Goal: Task Accomplishment & Management: Manage account settings

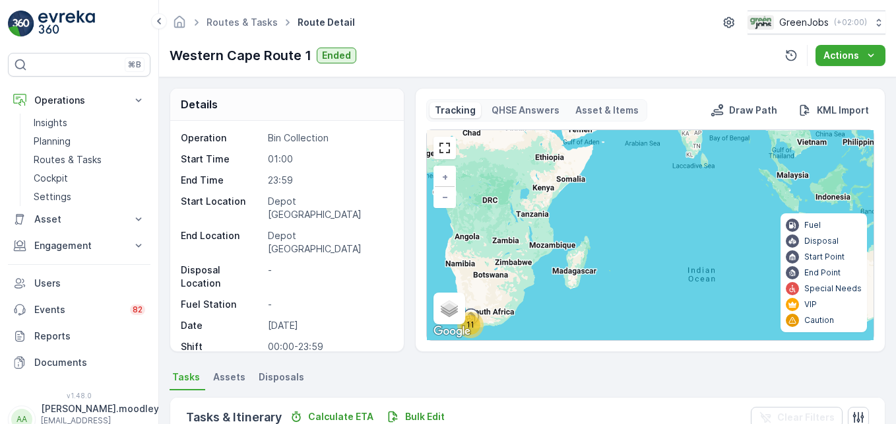
scroll to position [198, 0]
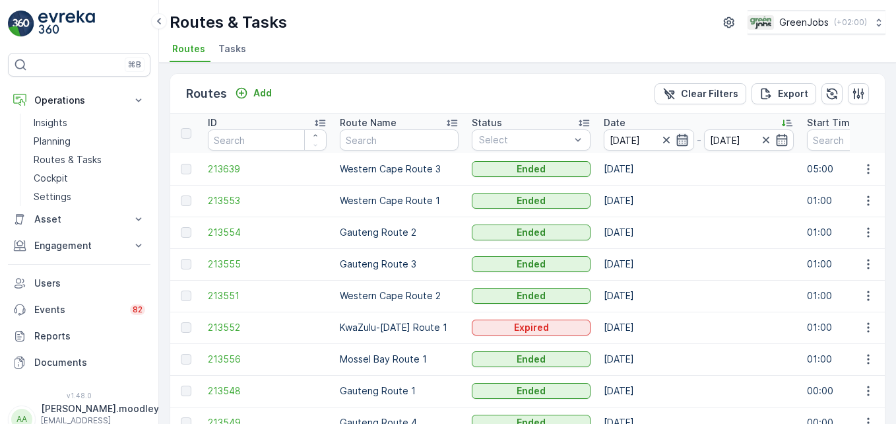
click at [682, 141] on icon "button" at bounding box center [681, 140] width 11 height 12
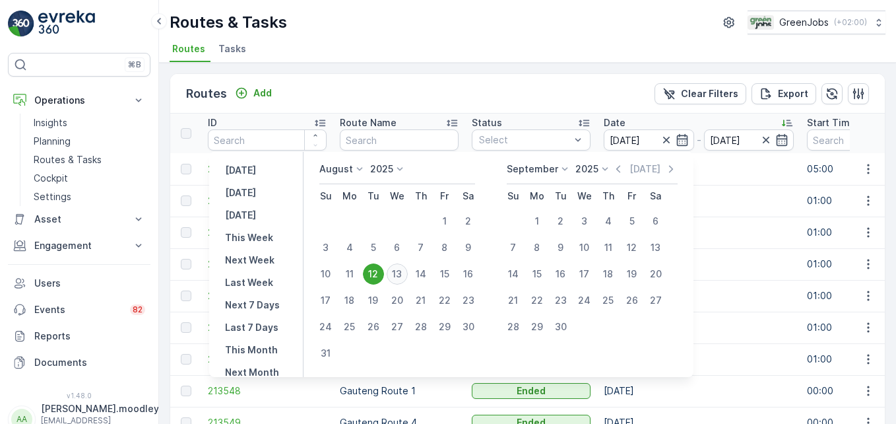
click at [397, 269] on div "13" at bounding box center [397, 273] width 21 height 21
type input "13.08.2025"
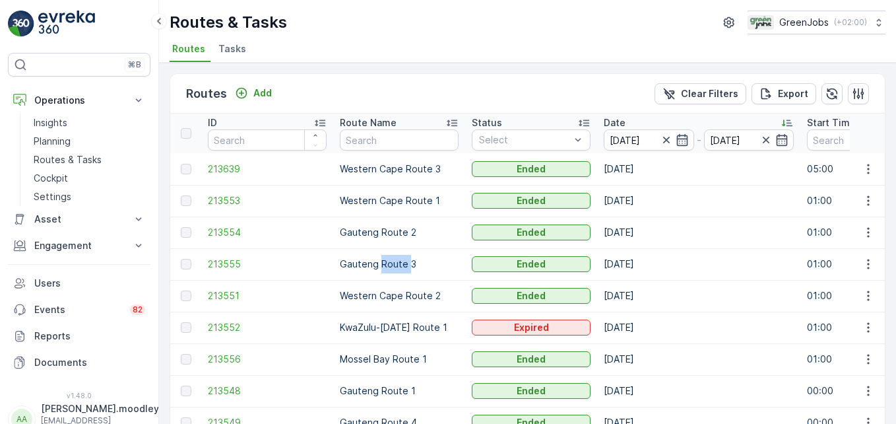
click at [397, 269] on td "Gauteng Route 3" at bounding box center [399, 264] width 132 height 32
click at [662, 143] on icon "button" at bounding box center [666, 139] width 13 height 13
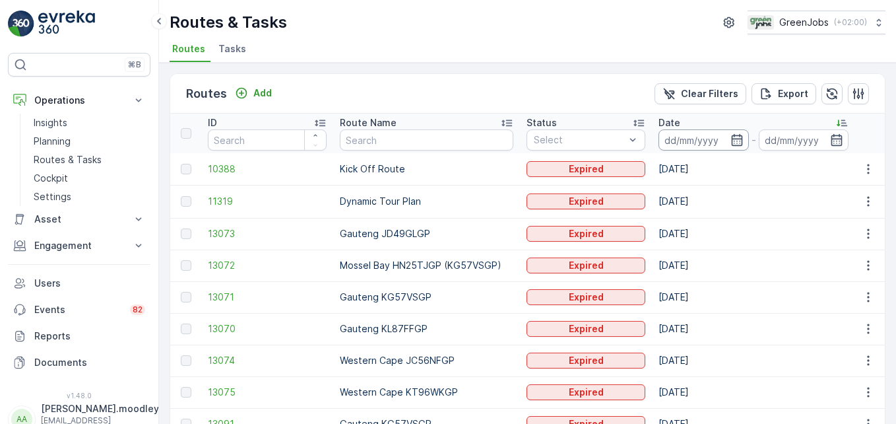
click at [668, 139] on input at bounding box center [704, 139] width 90 height 21
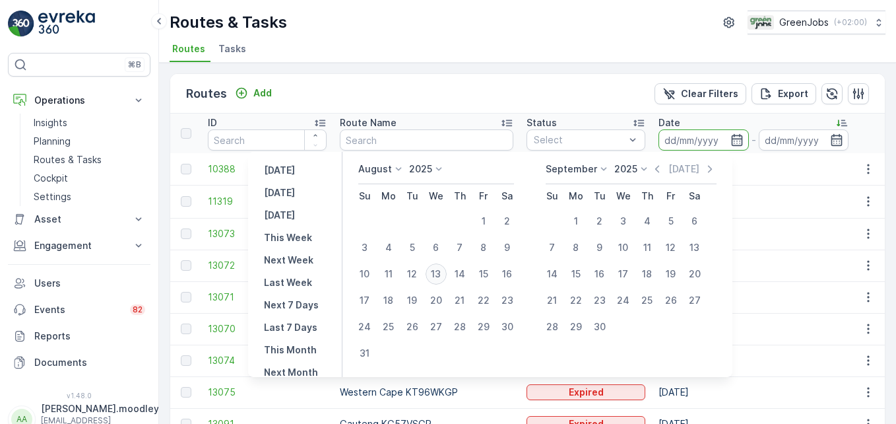
click at [441, 271] on div "13" at bounding box center [436, 273] width 21 height 21
type input "13.08.2025"
click at [441, 271] on div "13" at bounding box center [436, 273] width 21 height 21
type input "13.08.2025"
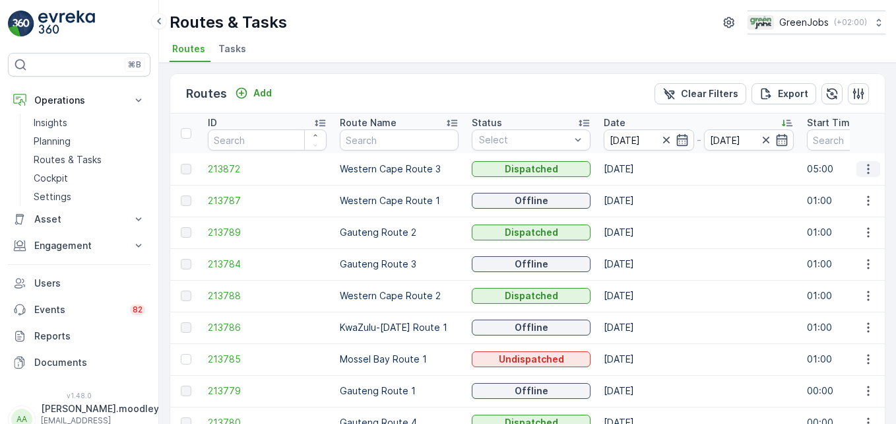
click at [862, 166] on icon "button" at bounding box center [868, 168] width 13 height 13
click at [856, 182] on span "See More Details" at bounding box center [837, 188] width 77 height 13
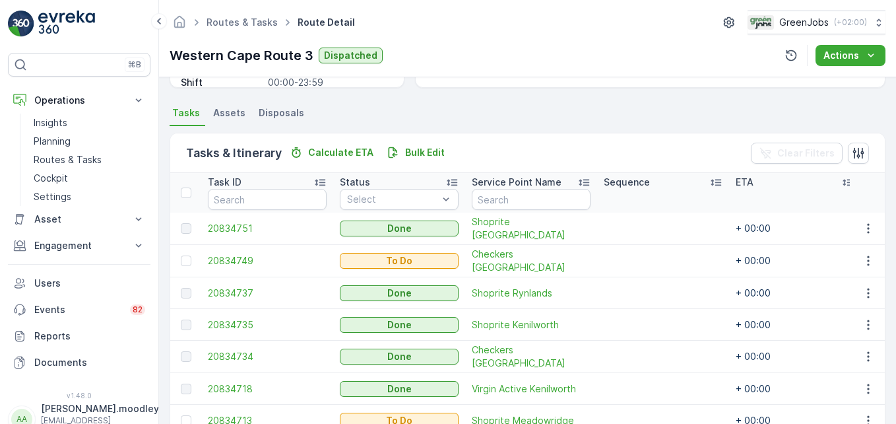
scroll to position [330, 0]
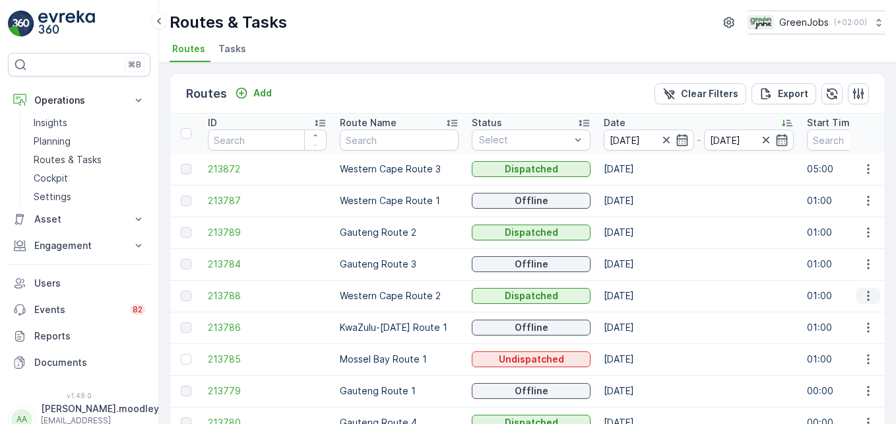
click at [864, 299] on icon "button" at bounding box center [868, 295] width 13 height 13
click at [856, 314] on span "See More Details" at bounding box center [837, 315] width 77 height 13
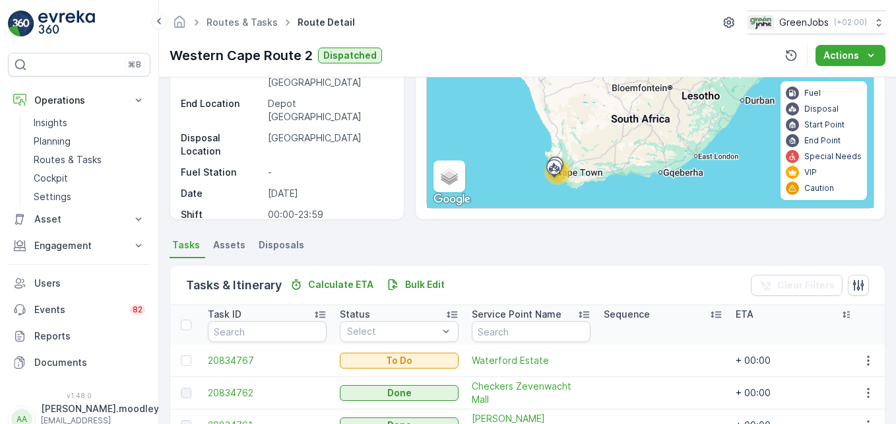
scroll to position [464, 0]
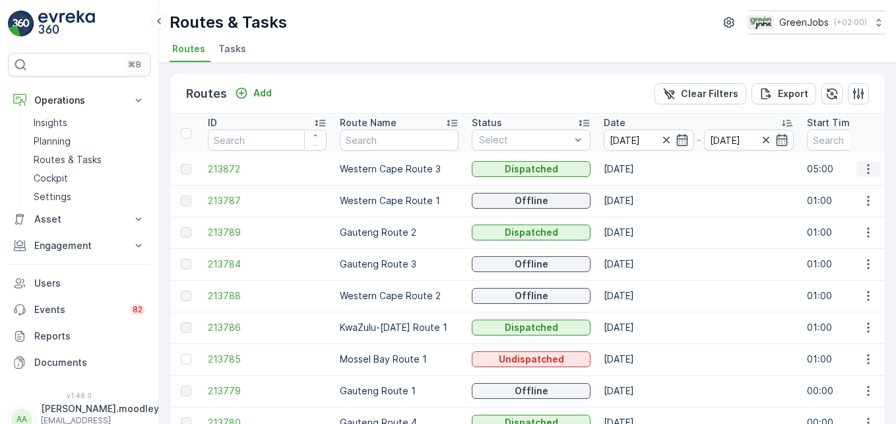
click at [864, 168] on icon "button" at bounding box center [868, 168] width 13 height 13
click at [870, 187] on span "See More Details" at bounding box center [837, 188] width 77 height 13
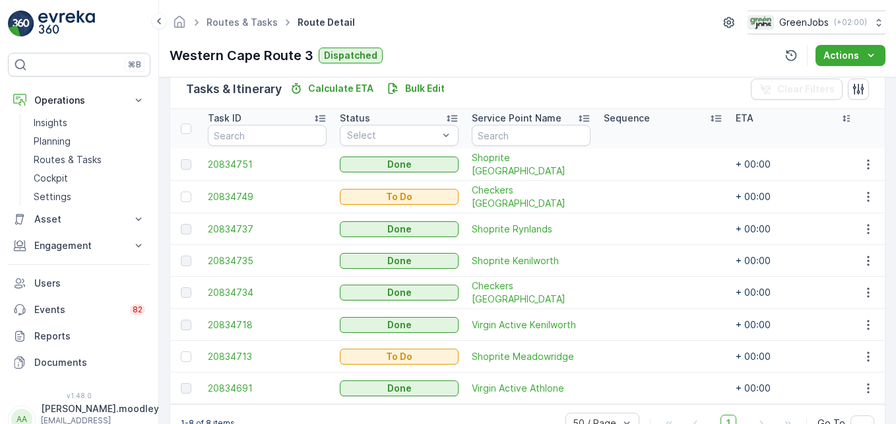
scroll to position [370, 0]
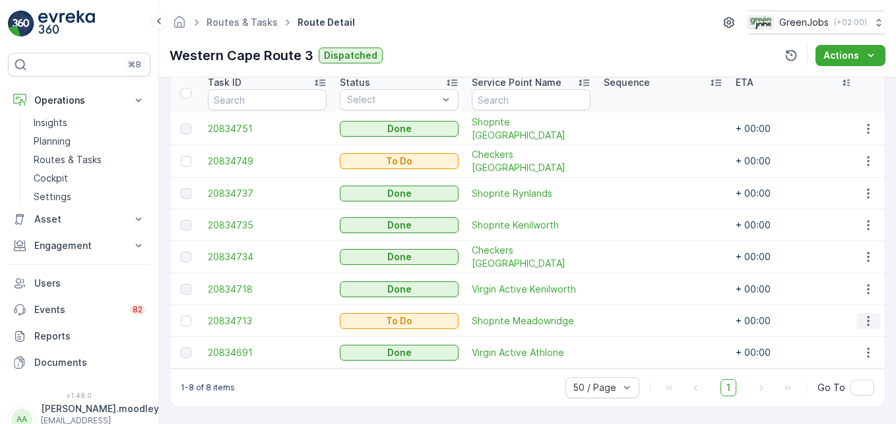
click at [863, 314] on icon "button" at bounding box center [868, 320] width 13 height 13
click at [819, 213] on span "See More Details" at bounding box center [840, 213] width 77 height 13
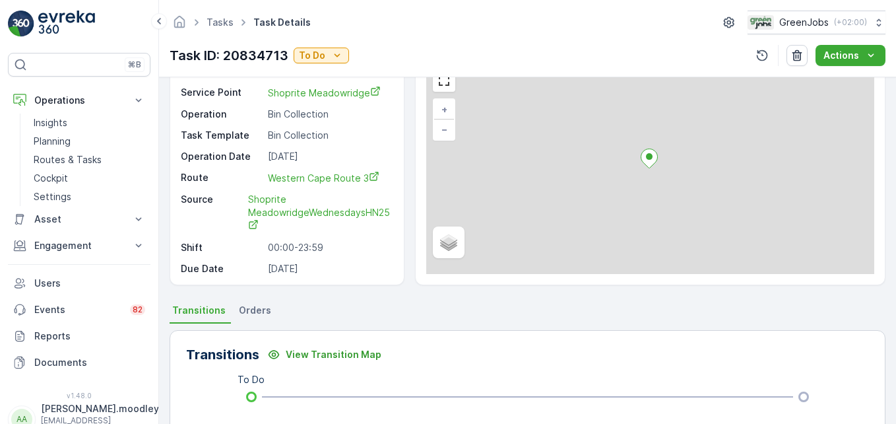
scroll to position [66, 0]
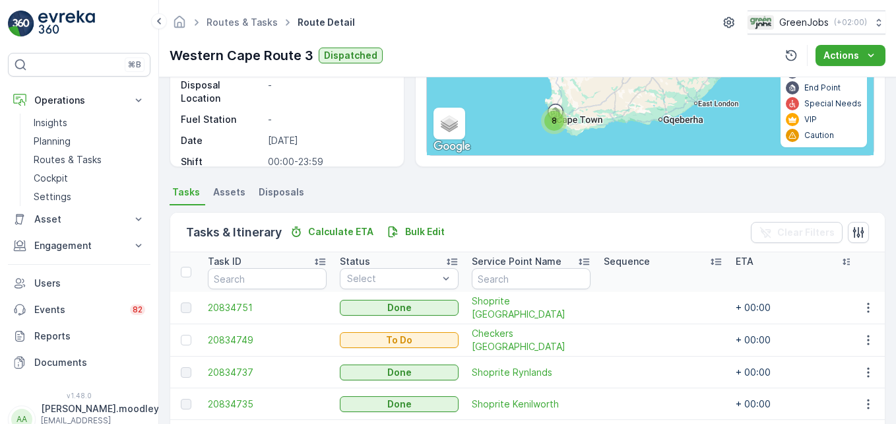
scroll to position [198, 0]
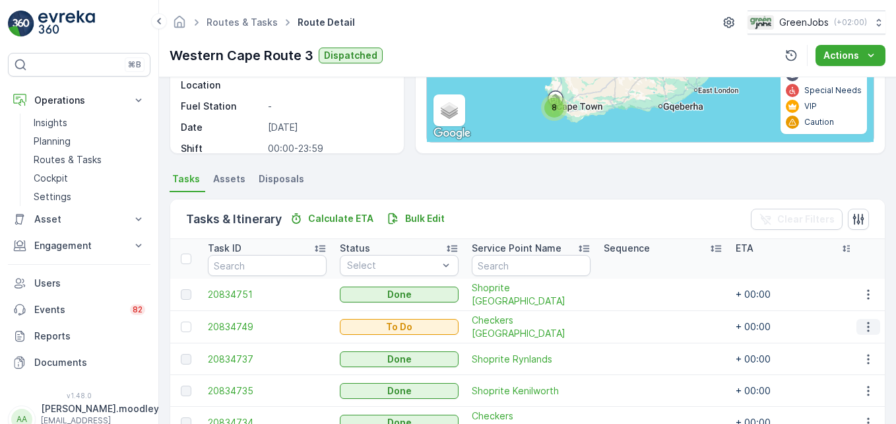
click at [866, 329] on icon "button" at bounding box center [868, 326] width 13 height 13
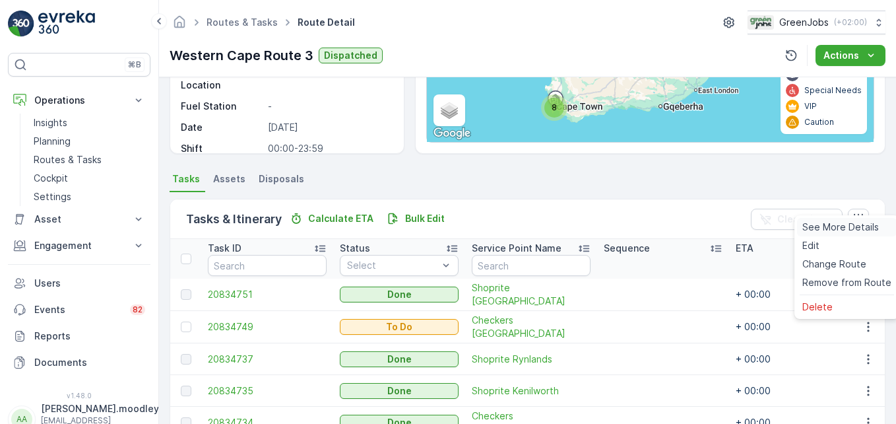
click at [829, 229] on span "See More Details" at bounding box center [840, 226] width 77 height 13
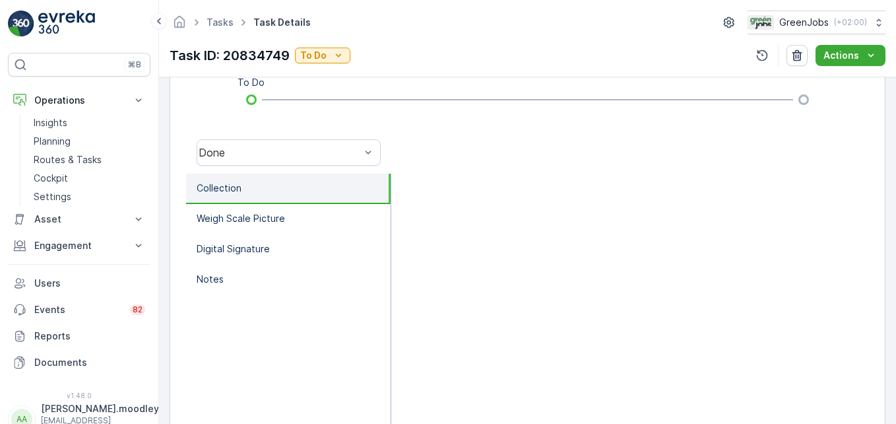
scroll to position [408, 0]
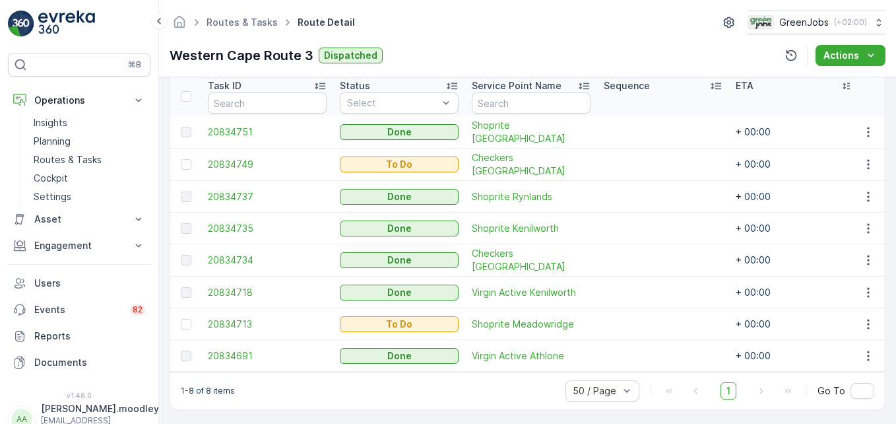
scroll to position [370, 0]
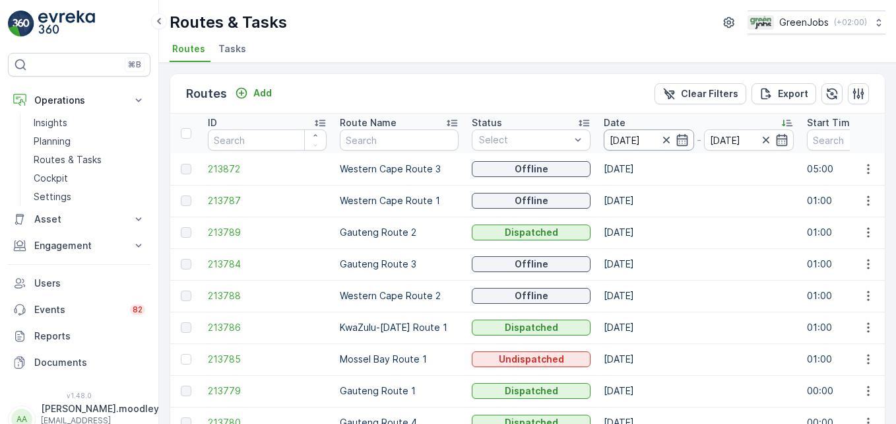
drag, startPoint x: 648, startPoint y: 138, endPoint x: 648, endPoint y: 148, distance: 9.9
click at [648, 139] on input "13.08.2025" at bounding box center [649, 139] width 90 height 21
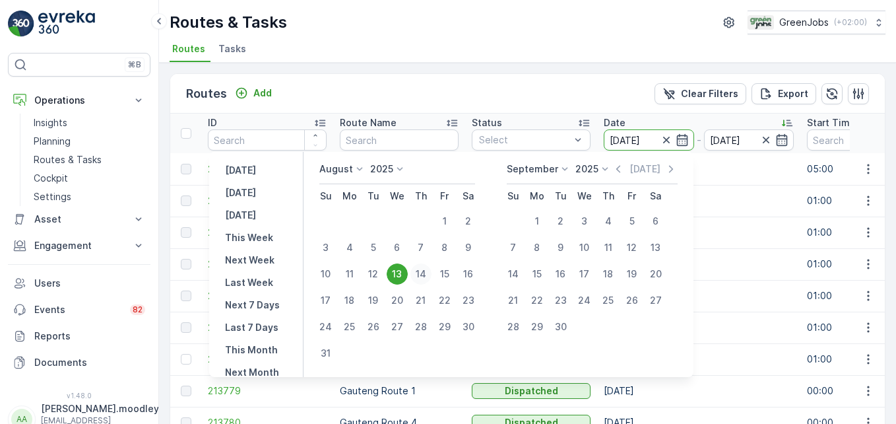
click at [432, 276] on div "14" at bounding box center [420, 273] width 21 height 21
type input "[DATE]"
click at [432, 276] on div "14" at bounding box center [420, 273] width 21 height 21
type input "[DATE]"
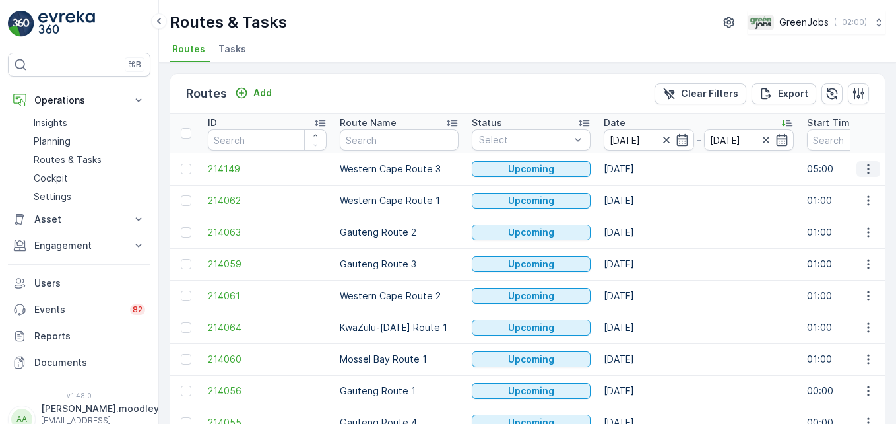
click at [868, 170] on icon "button" at bounding box center [868, 168] width 13 height 13
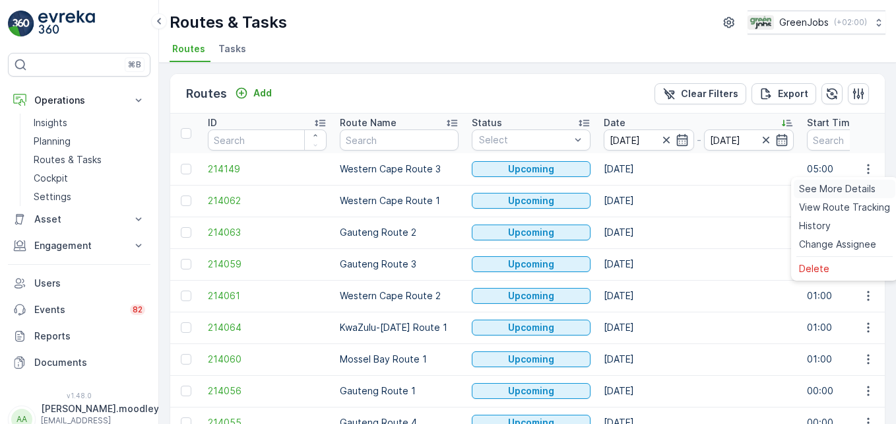
click at [857, 188] on span "See More Details" at bounding box center [837, 188] width 77 height 13
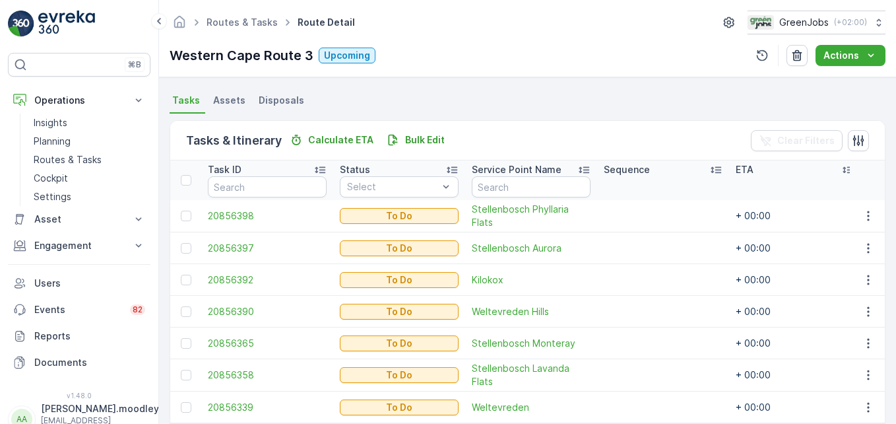
scroll to position [338, 0]
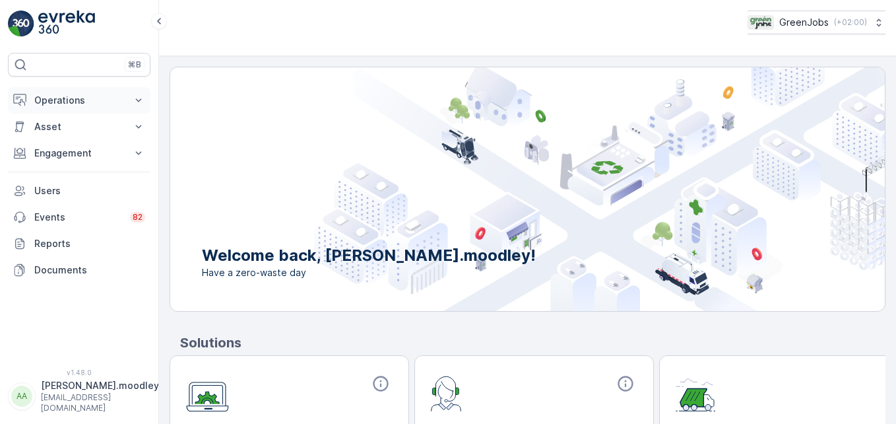
click at [144, 100] on icon at bounding box center [138, 100] width 13 height 13
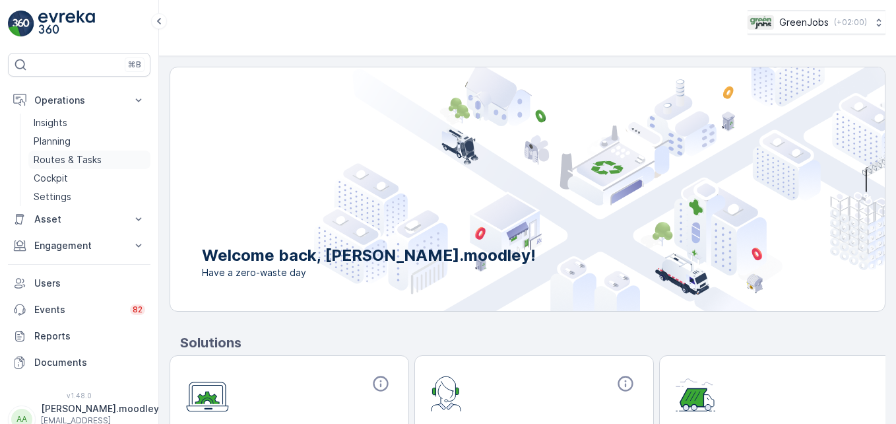
click at [94, 163] on p "Routes & Tasks" at bounding box center [68, 159] width 68 height 13
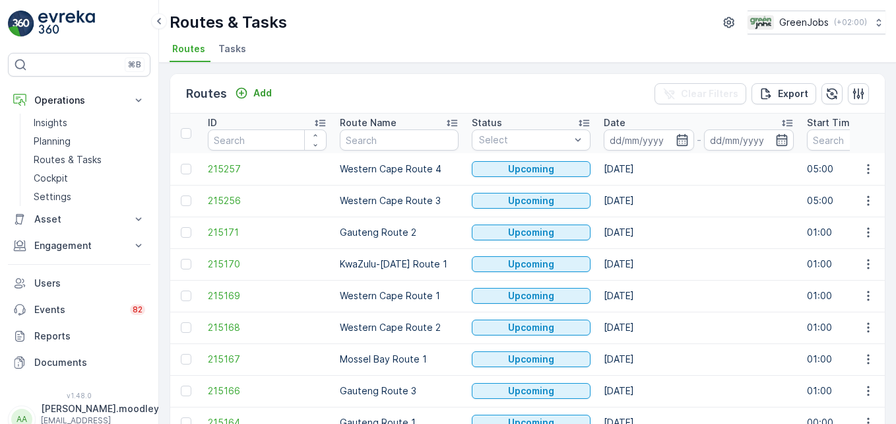
click at [627, 141] on input at bounding box center [649, 139] width 90 height 21
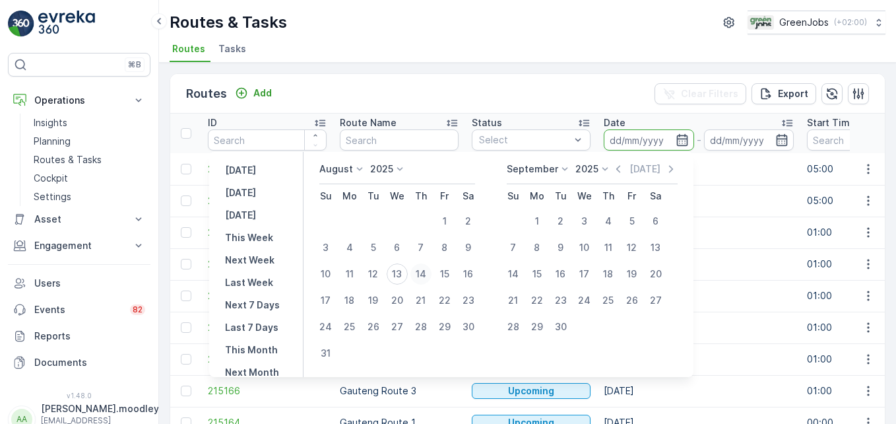
click at [424, 273] on div "14" at bounding box center [420, 273] width 21 height 21
type input "[DATE]"
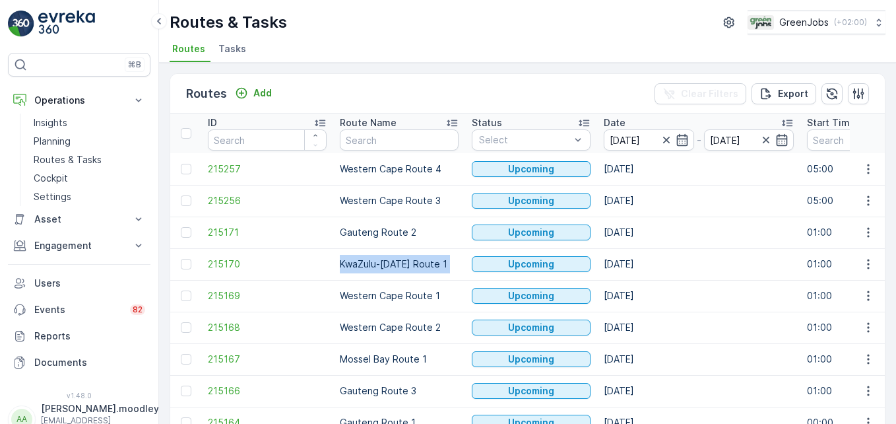
click at [424, 273] on td "KwaZulu-[DATE] Route 1" at bounding box center [399, 264] width 132 height 32
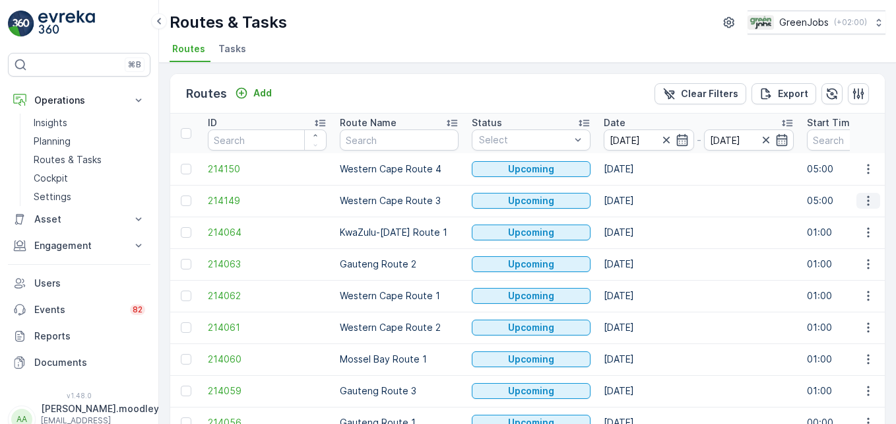
click at [867, 205] on icon "button" at bounding box center [868, 201] width 2 height 10
drag, startPoint x: 862, startPoint y: 207, endPoint x: 853, endPoint y: 221, distance: 17.6
click at [853, 221] on span "See More Details" at bounding box center [837, 220] width 77 height 13
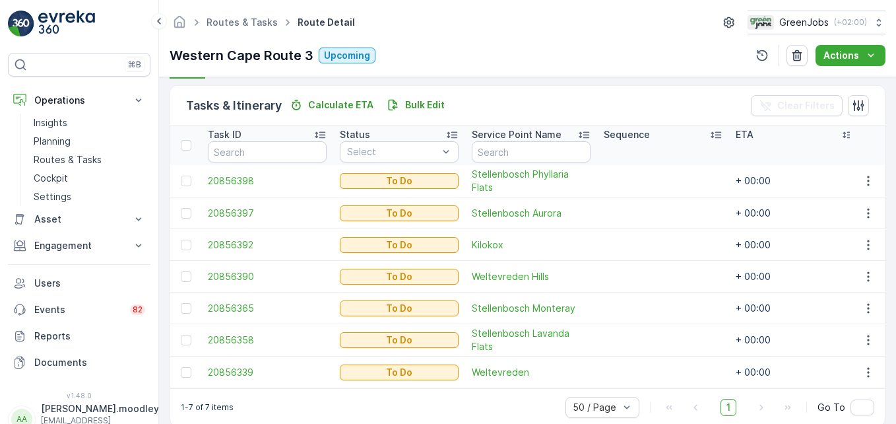
scroll to position [338, 0]
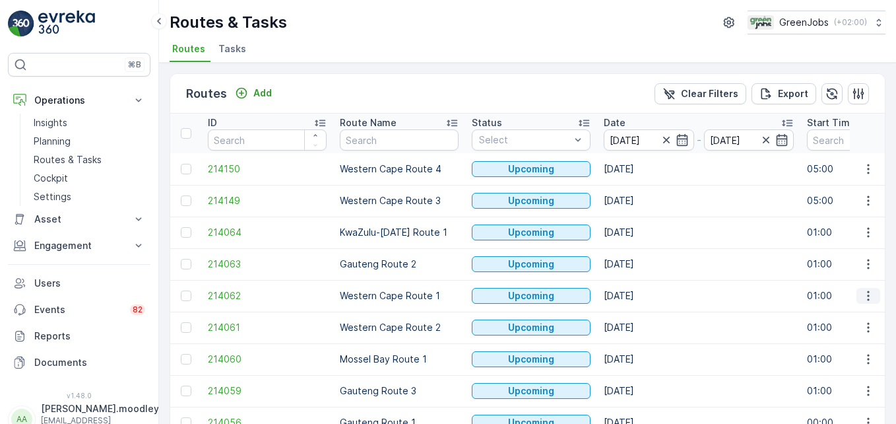
click at [866, 296] on icon "button" at bounding box center [868, 295] width 13 height 13
click at [848, 317] on span "See More Details" at bounding box center [837, 315] width 77 height 13
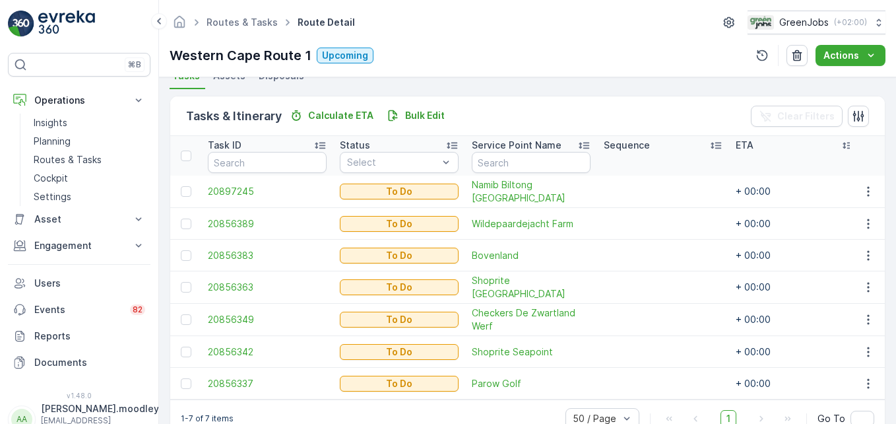
scroll to position [330, 0]
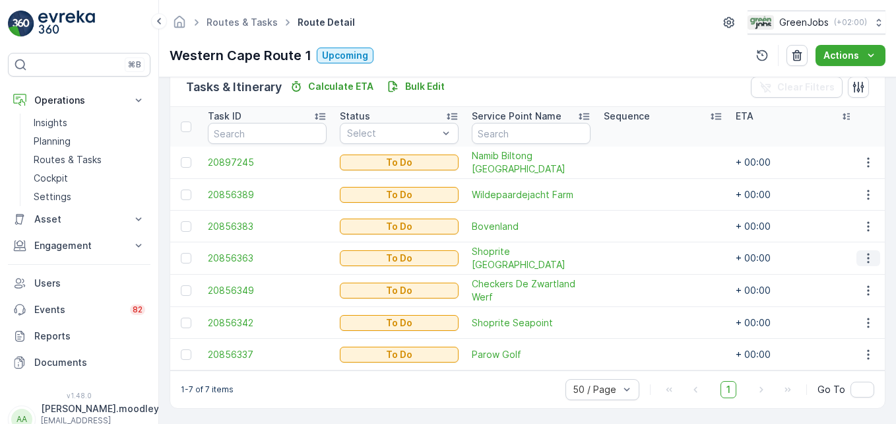
click at [865, 259] on icon "button" at bounding box center [868, 257] width 13 height 13
click at [840, 318] on span "Change Route" at bounding box center [834, 313] width 64 height 13
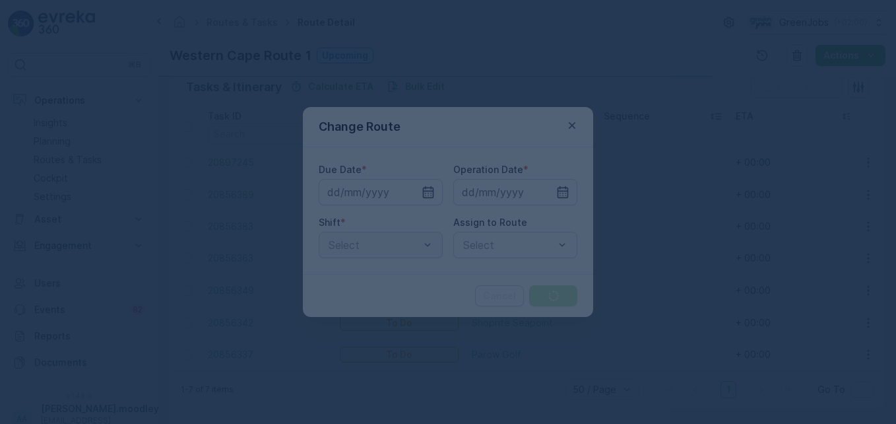
type input "[DATE]"
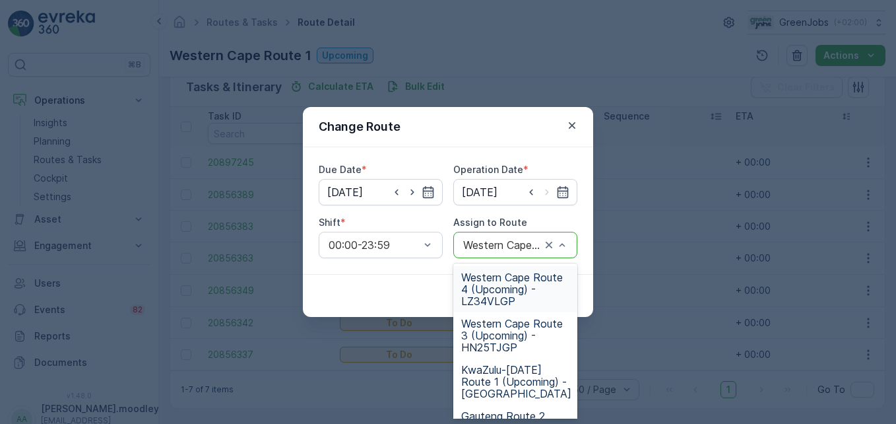
click at [488, 288] on span "Western Cape Route 4 (Upcoming) - LZ34VLGP" at bounding box center [515, 289] width 108 height 36
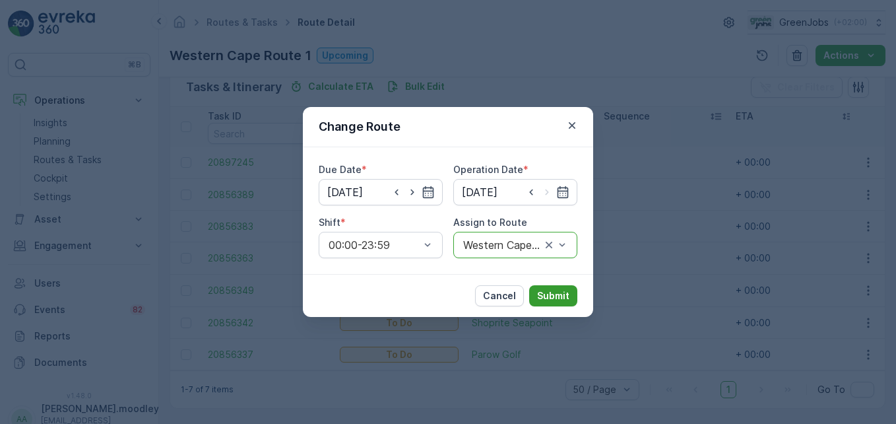
click at [557, 290] on p "Submit" at bounding box center [553, 295] width 32 height 13
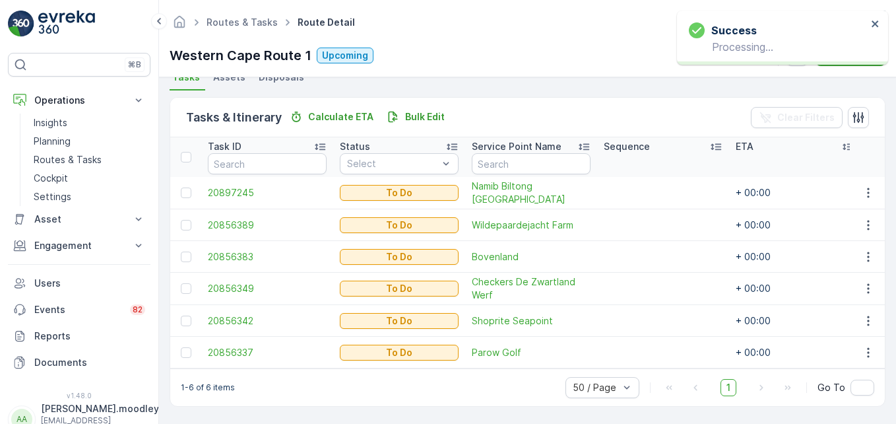
scroll to position [306, 0]
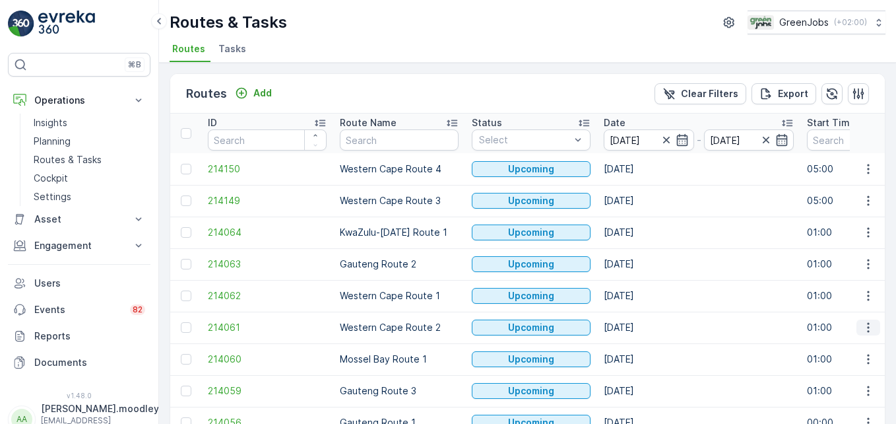
click at [874, 323] on button "button" at bounding box center [868, 327] width 24 height 16
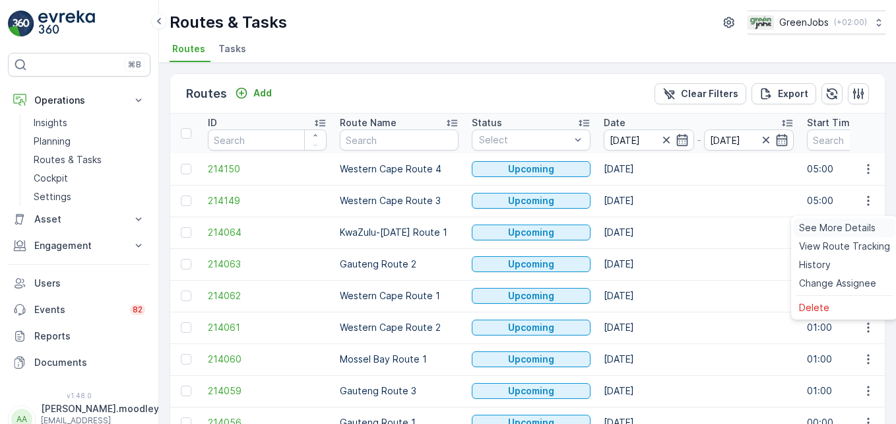
click at [857, 222] on span "See More Details" at bounding box center [837, 227] width 77 height 13
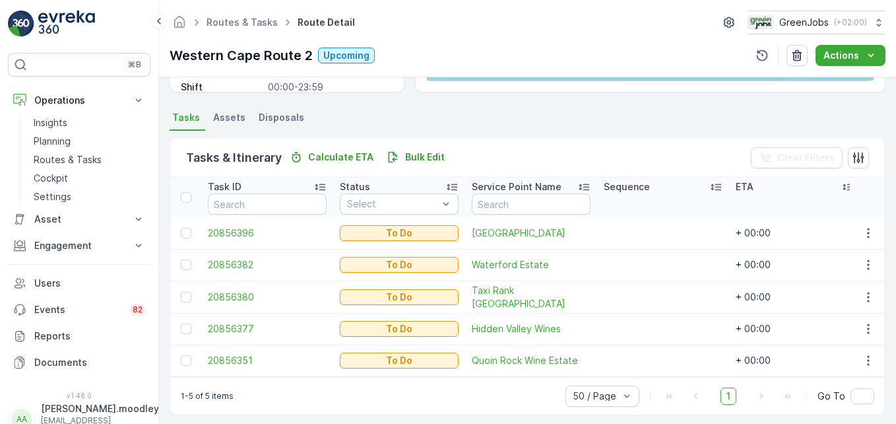
scroll to position [264, 0]
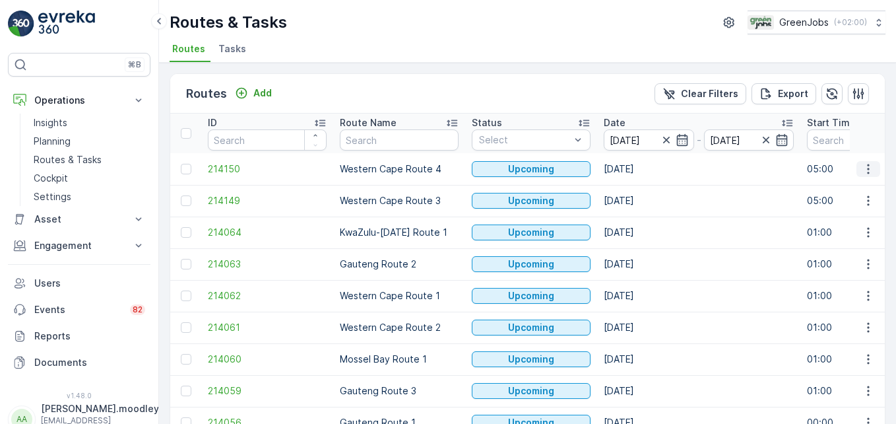
click at [867, 168] on icon "button" at bounding box center [868, 169] width 2 height 10
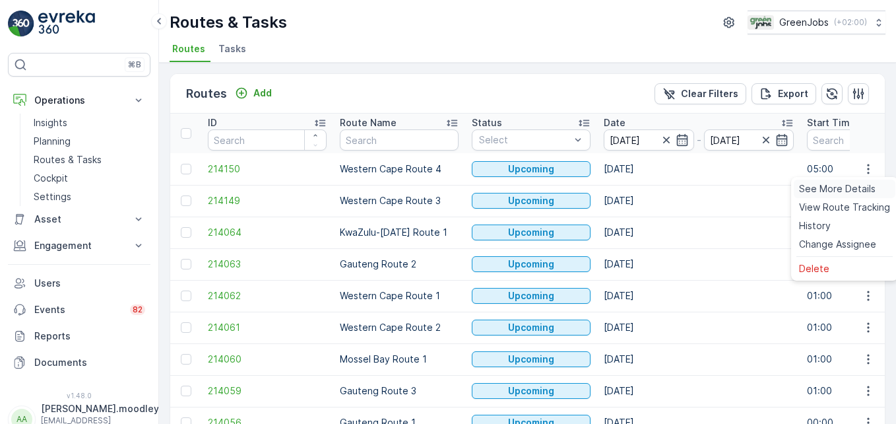
click at [860, 194] on span "See More Details" at bounding box center [837, 188] width 77 height 13
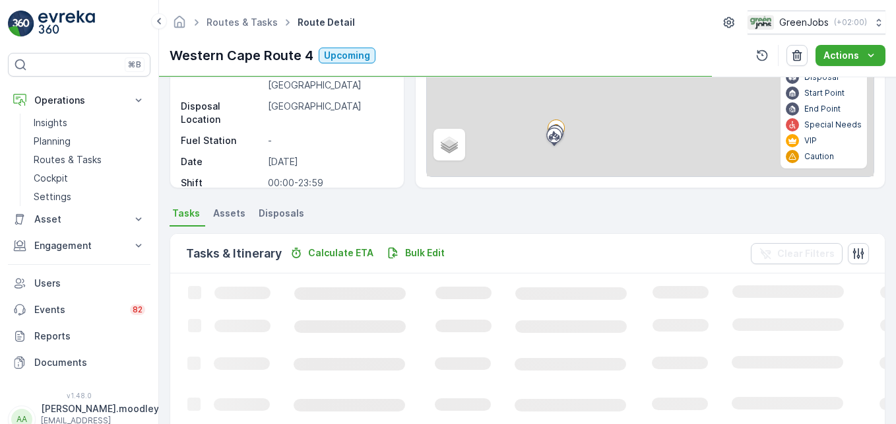
scroll to position [198, 0]
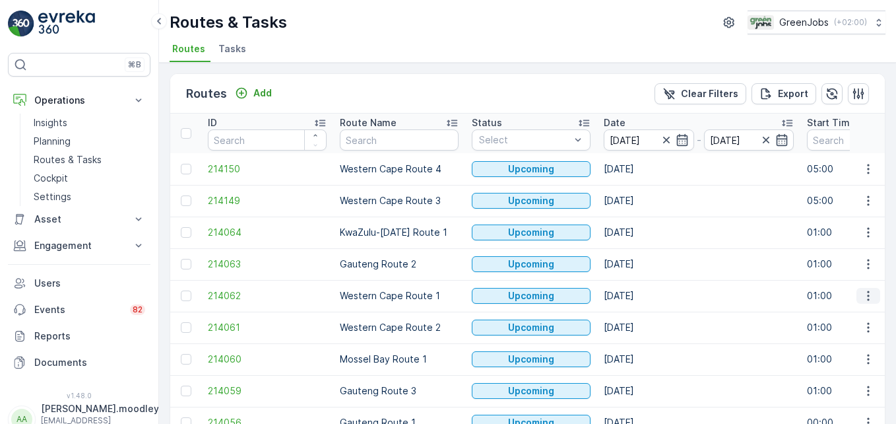
click at [869, 303] on button "button" at bounding box center [868, 296] width 24 height 16
click at [856, 321] on span "See More Details" at bounding box center [837, 315] width 77 height 13
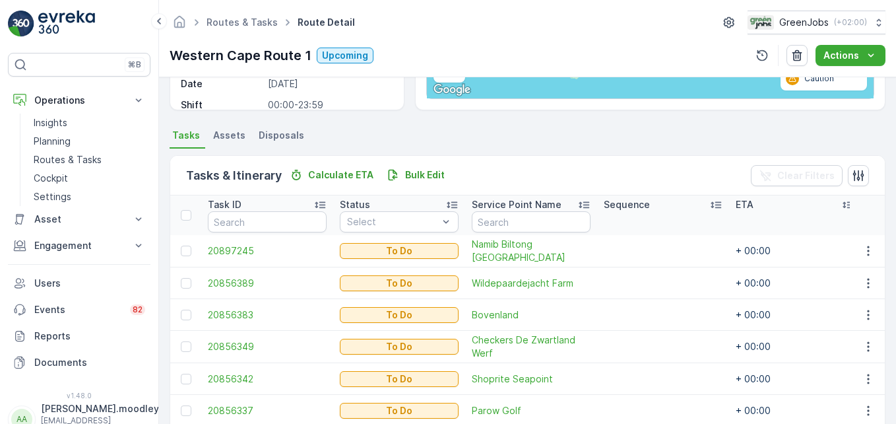
scroll to position [264, 0]
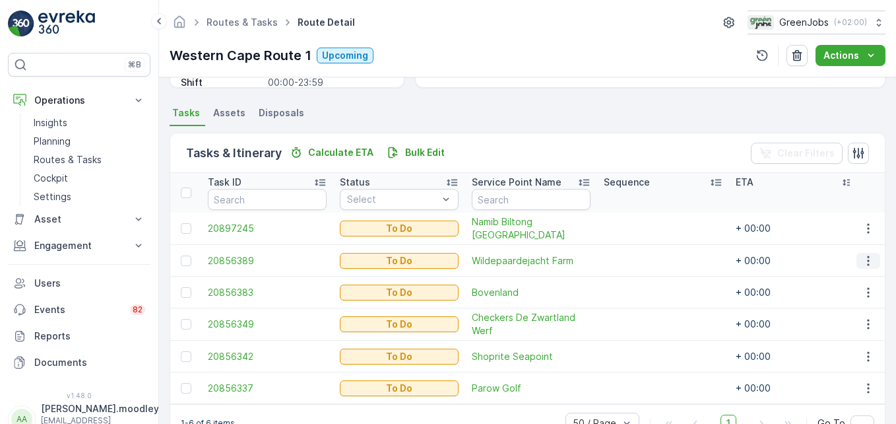
click at [867, 260] on icon "button" at bounding box center [868, 260] width 2 height 10
click at [843, 315] on span "Change Route" at bounding box center [834, 316] width 64 height 13
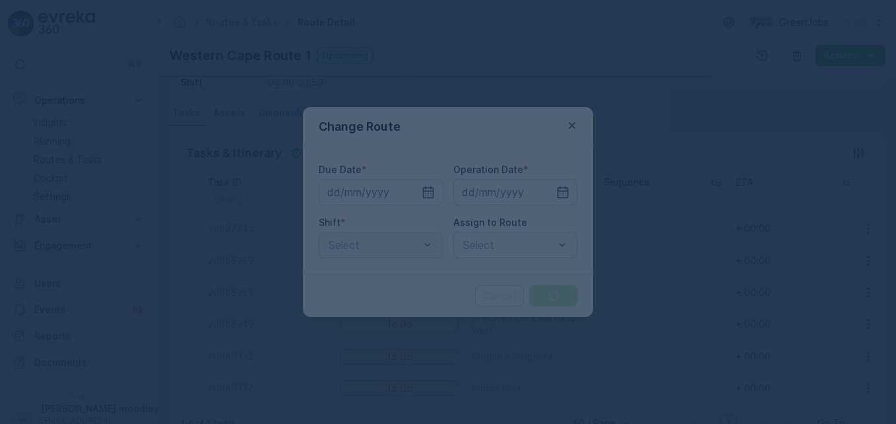
type input "[DATE]"
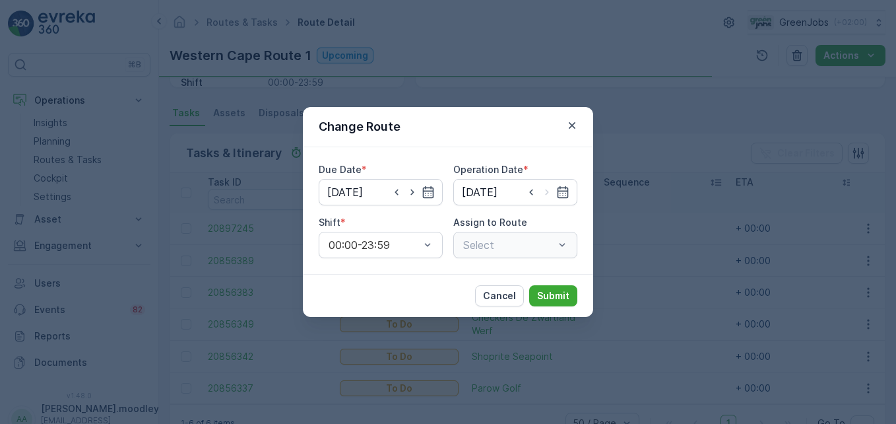
click at [564, 243] on div "Select" at bounding box center [515, 245] width 124 height 26
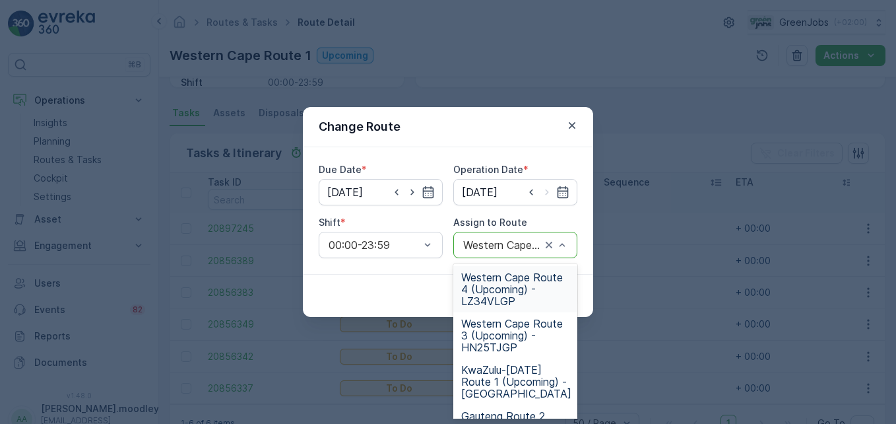
click at [523, 294] on span "Western Cape Route 4 (Upcoming) - LZ34VLGP" at bounding box center [515, 289] width 108 height 36
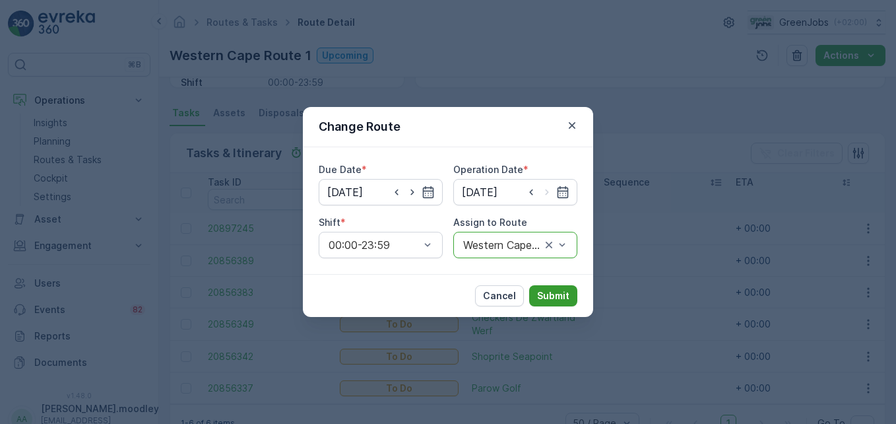
click at [563, 288] on button "Submit" at bounding box center [553, 295] width 48 height 21
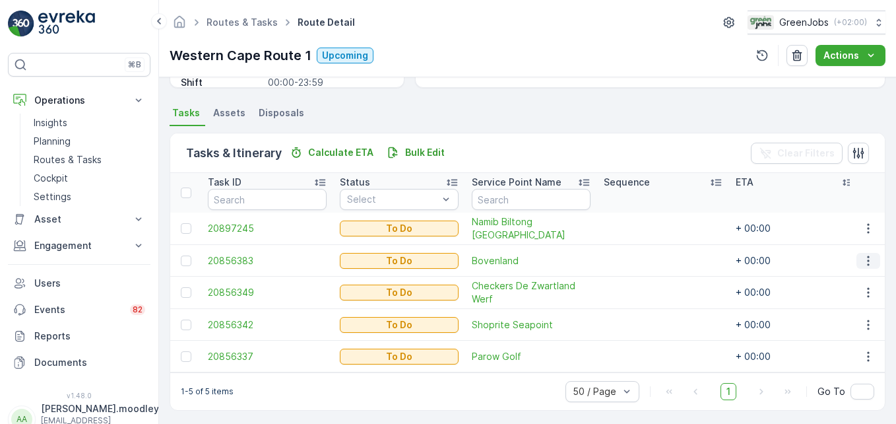
click at [866, 261] on icon "button" at bounding box center [868, 260] width 13 height 13
click at [823, 315] on span "Change Route" at bounding box center [834, 316] width 64 height 13
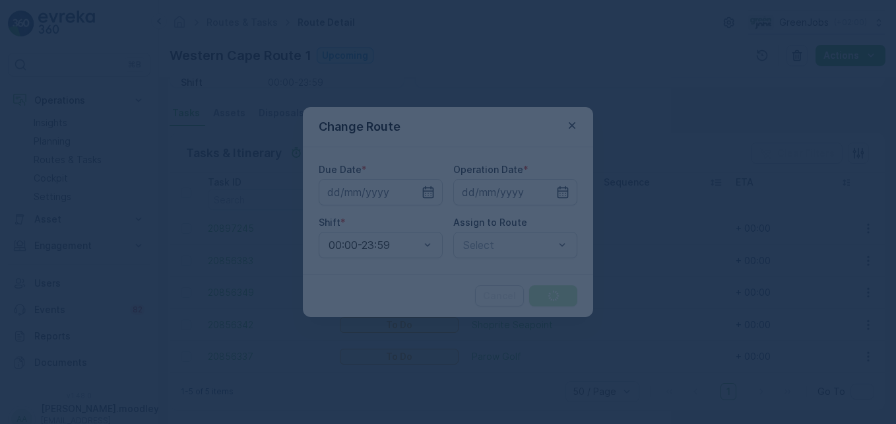
type input "[DATE]"
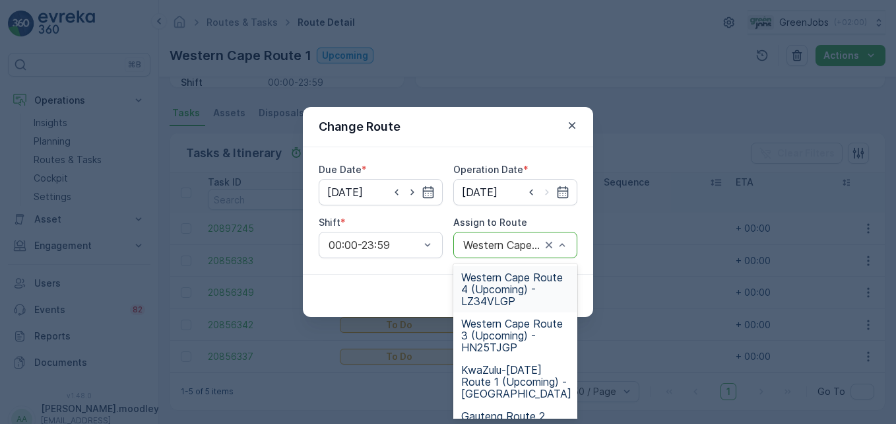
click at [486, 298] on span "Western Cape Route 4 (Upcoming) - LZ34VLGP" at bounding box center [515, 289] width 108 height 36
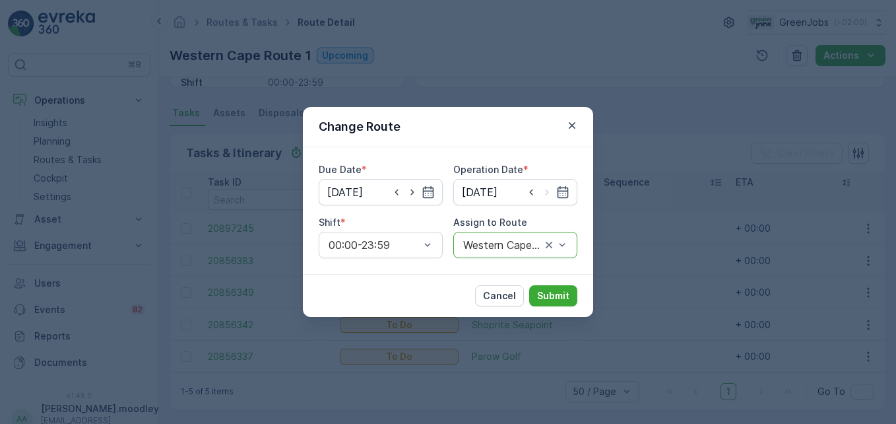
click at [555, 284] on div "Cancel Submit" at bounding box center [448, 295] width 290 height 43
click at [565, 295] on p "Submit" at bounding box center [553, 295] width 32 height 13
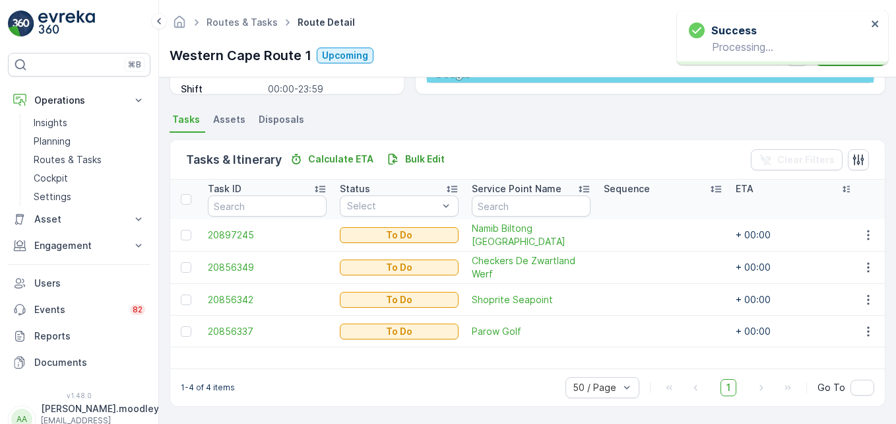
scroll to position [257, 0]
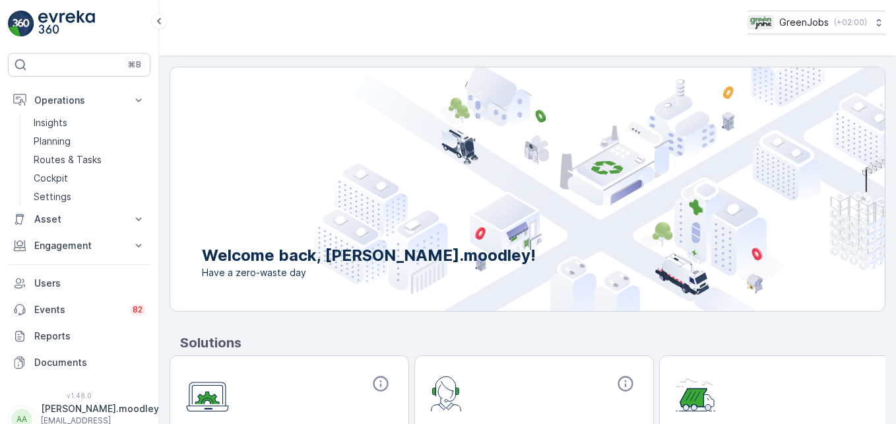
click at [82, 162] on p "Routes & Tasks" at bounding box center [68, 159] width 68 height 13
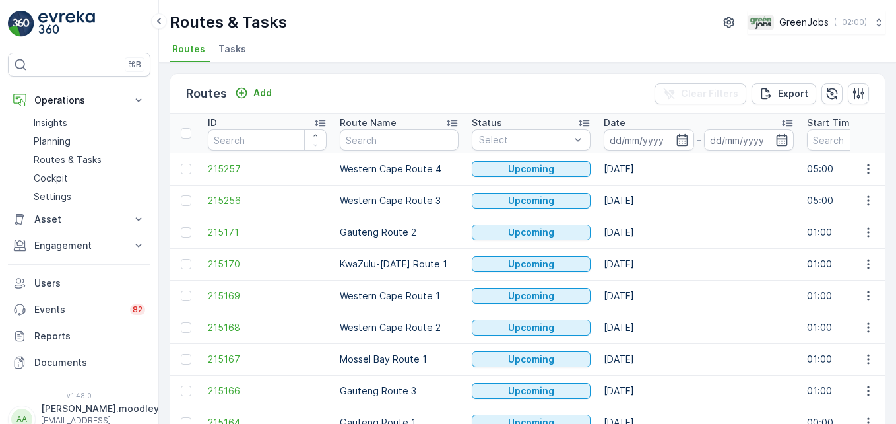
drag, startPoint x: 640, startPoint y: 141, endPoint x: 657, endPoint y: 151, distance: 20.1
click at [641, 141] on input at bounding box center [649, 139] width 90 height 21
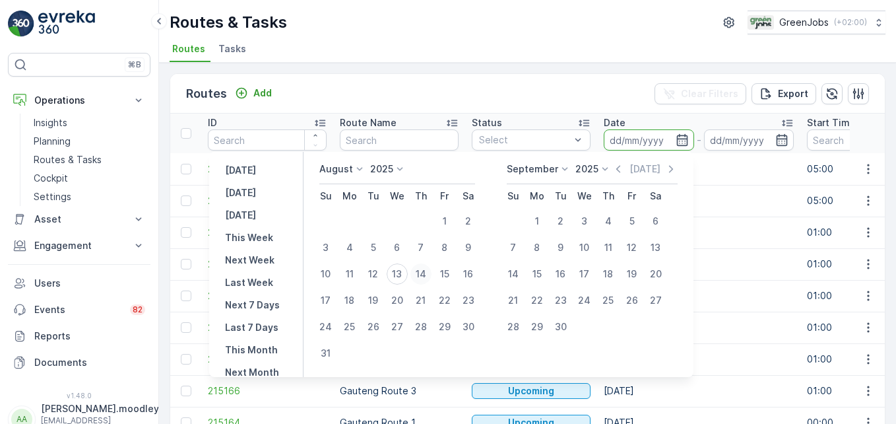
click at [424, 273] on div "14" at bounding box center [420, 273] width 21 height 21
type input "[DATE]"
click at [424, 273] on div "14" at bounding box center [420, 273] width 21 height 21
type input "[DATE]"
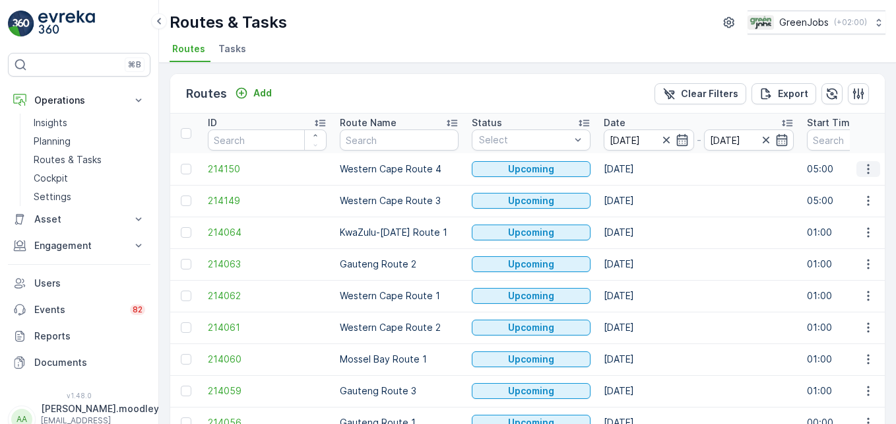
click at [869, 172] on icon "button" at bounding box center [868, 168] width 13 height 13
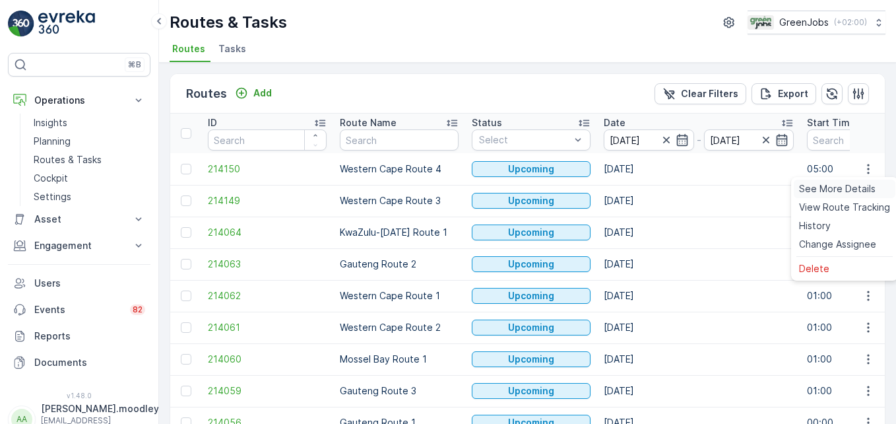
click at [858, 193] on span "See More Details" at bounding box center [837, 188] width 77 height 13
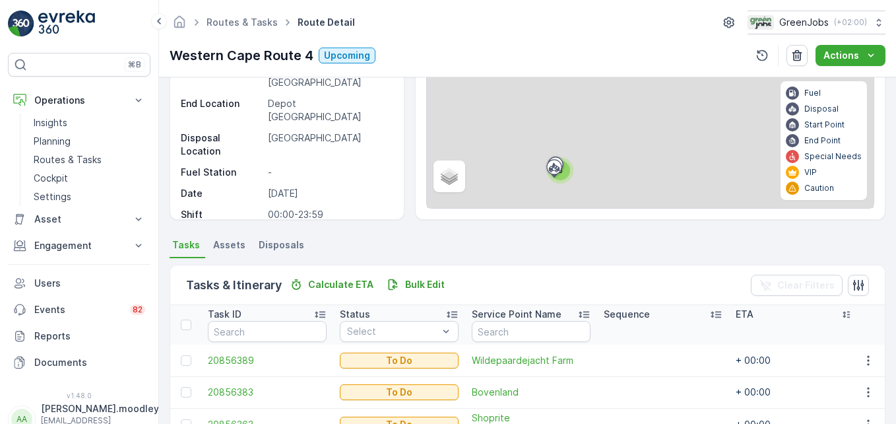
scroll to position [198, 0]
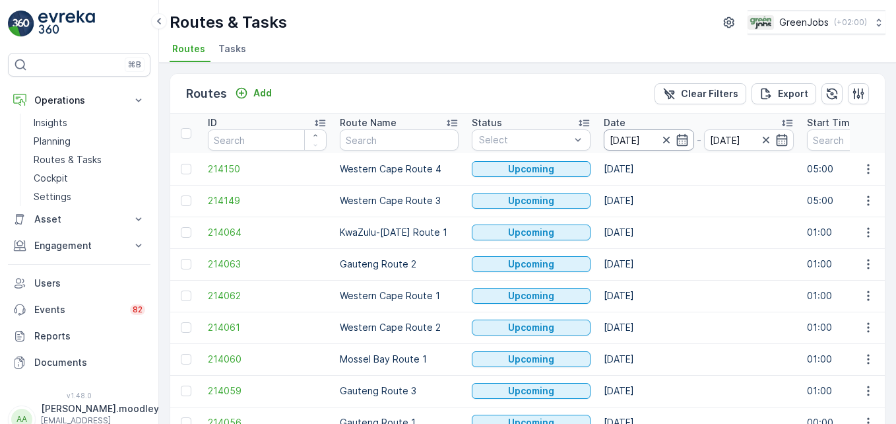
click at [629, 139] on input "[DATE]" at bounding box center [649, 139] width 90 height 21
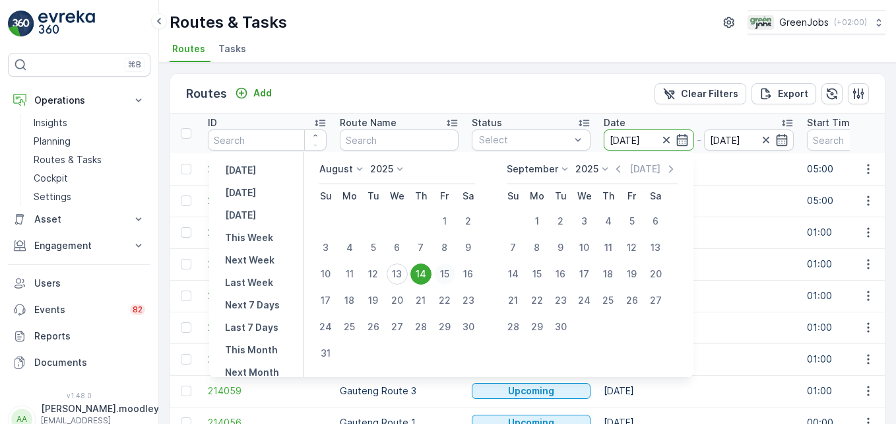
click at [449, 270] on div "15" at bounding box center [444, 273] width 21 height 21
type input "[DATE]"
click at [449, 270] on div "15" at bounding box center [444, 273] width 21 height 21
type input "[DATE]"
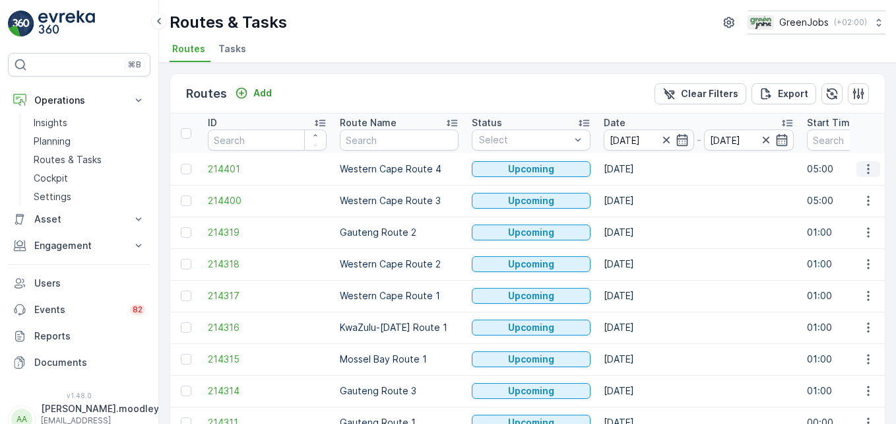
click at [862, 170] on icon "button" at bounding box center [868, 168] width 13 height 13
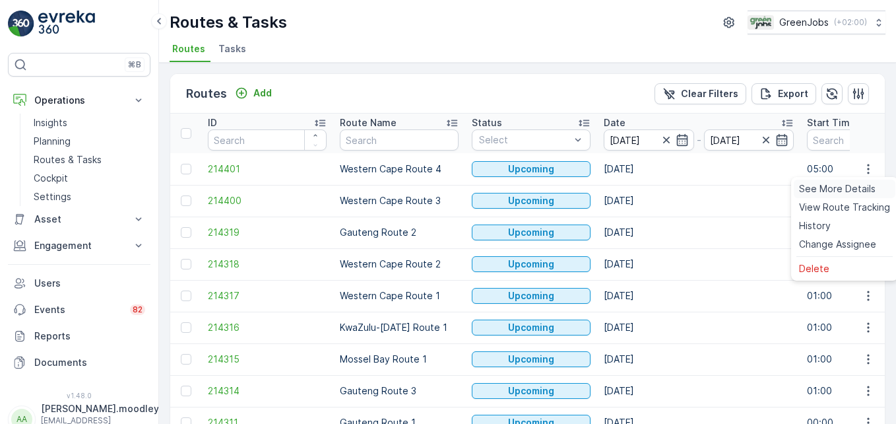
click at [853, 192] on span "See More Details" at bounding box center [837, 188] width 77 height 13
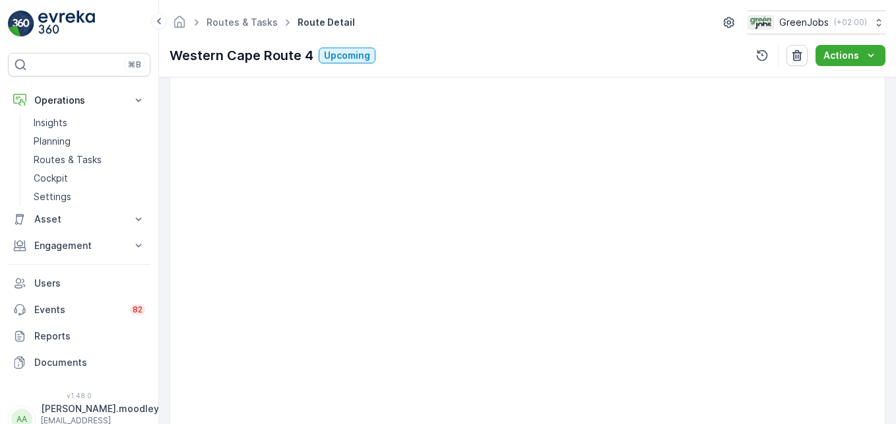
scroll to position [462, 0]
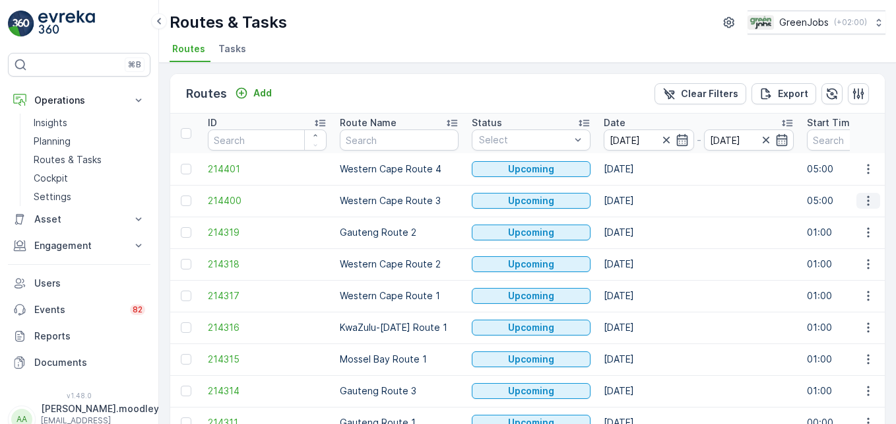
click at [868, 200] on icon "button" at bounding box center [868, 200] width 13 height 13
click at [868, 222] on span "See More Details" at bounding box center [837, 220] width 77 height 13
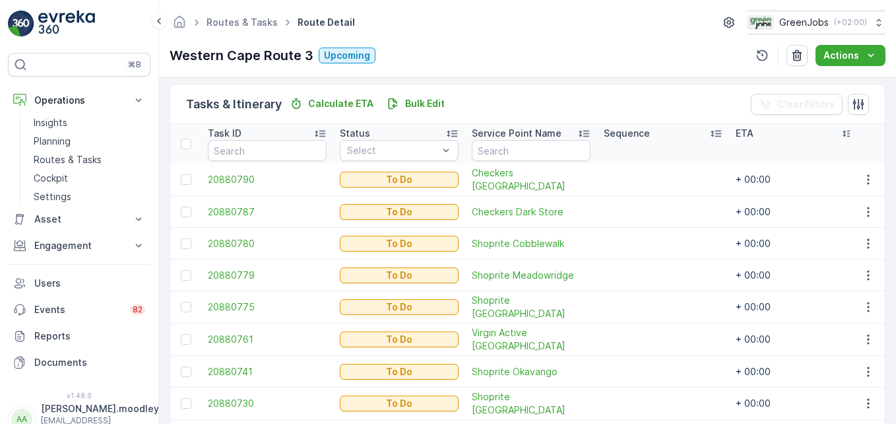
scroll to position [330, 0]
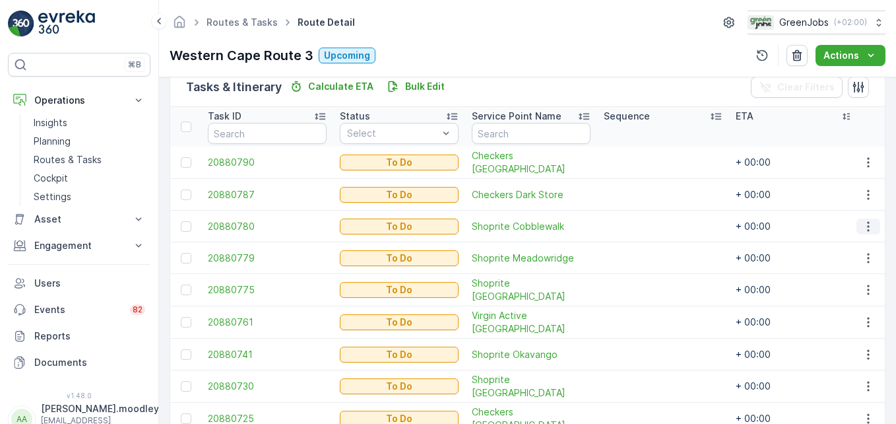
click at [869, 227] on icon "button" at bounding box center [868, 226] width 13 height 13
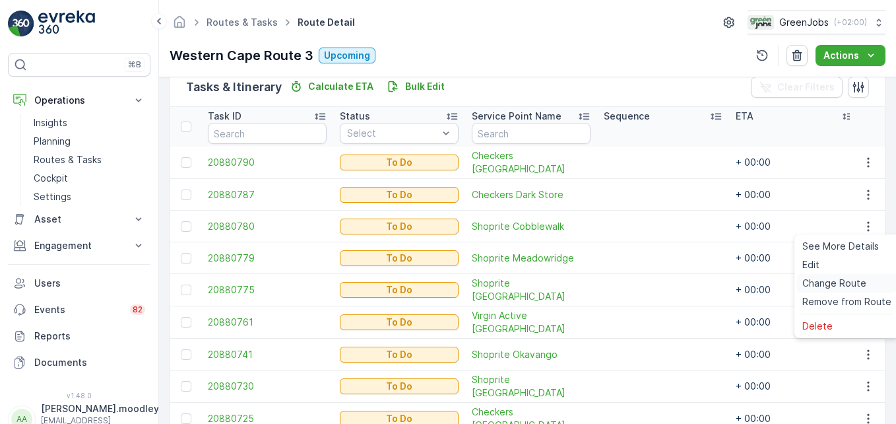
click at [839, 287] on span "Change Route" at bounding box center [834, 282] width 64 height 13
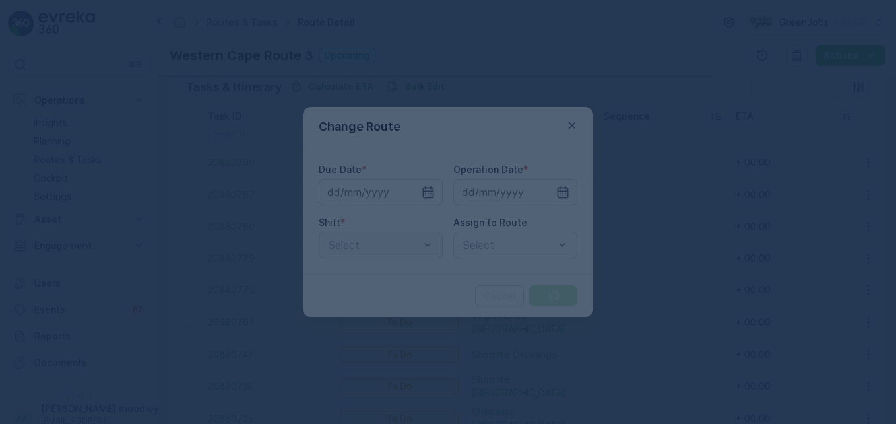
type input "[DATE]"
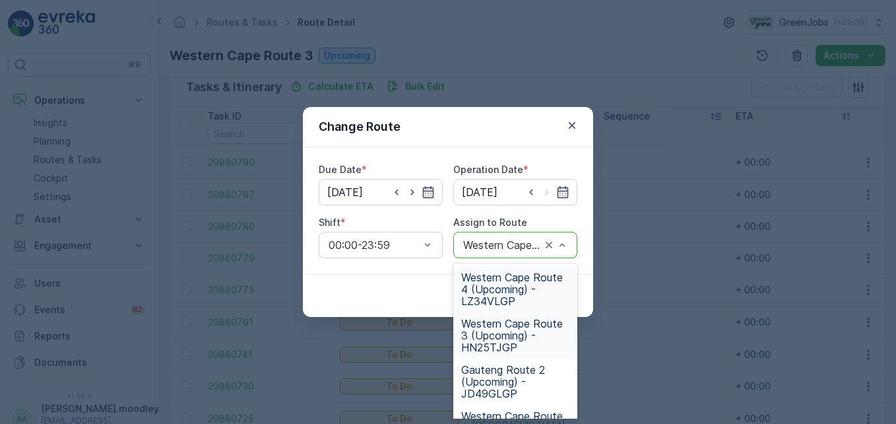
click at [490, 300] on span "Western Cape Route 4 (Upcoming) - LZ34VLGP" at bounding box center [515, 289] width 108 height 36
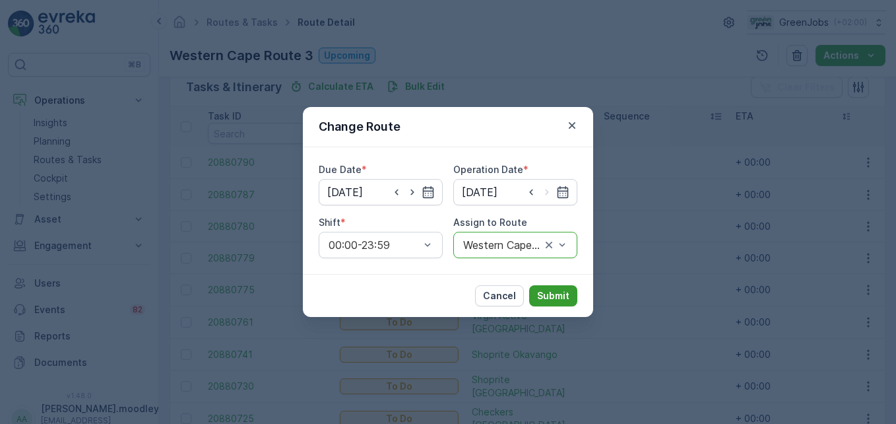
click at [544, 288] on button "Submit" at bounding box center [553, 295] width 48 height 21
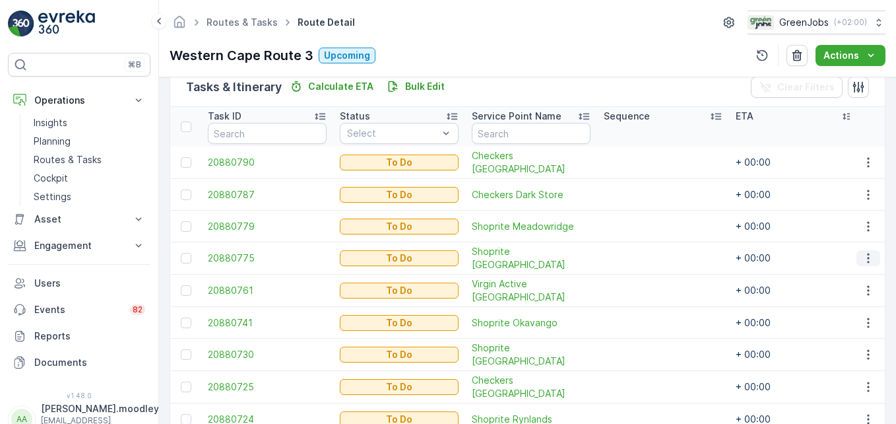
click at [869, 257] on icon "button" at bounding box center [868, 257] width 13 height 13
click at [845, 313] on span "Change Route" at bounding box center [834, 314] width 64 height 13
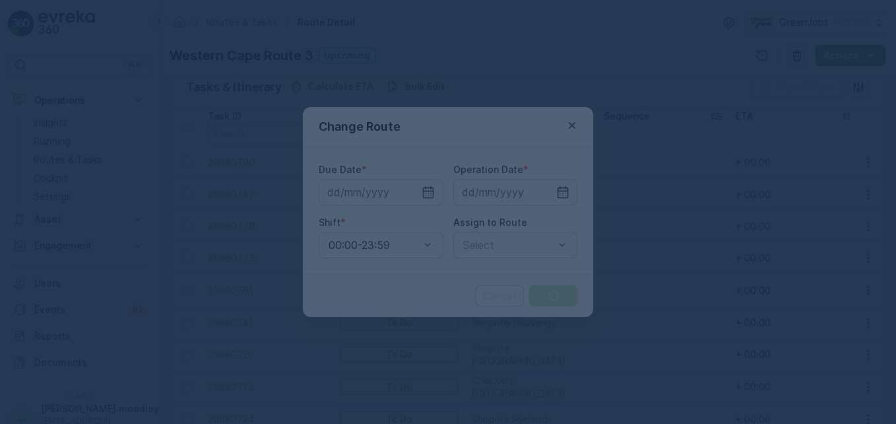
type input "[DATE]"
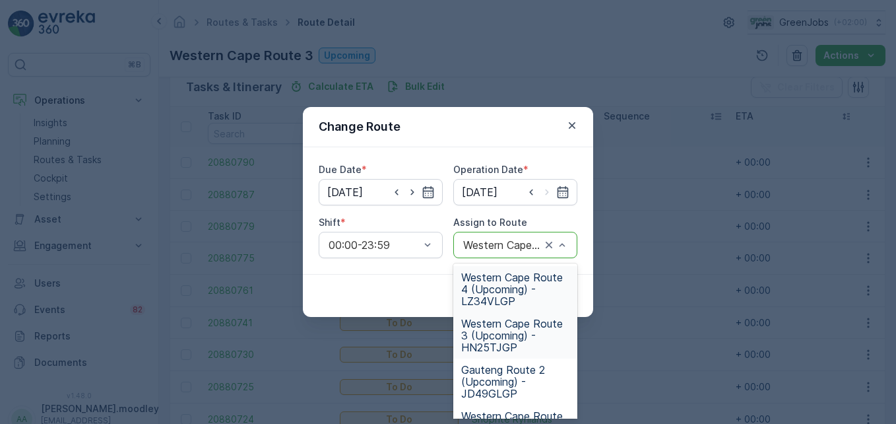
click at [499, 294] on span "Western Cape Route 4 (Upcoming) - LZ34VLGP" at bounding box center [515, 289] width 108 height 36
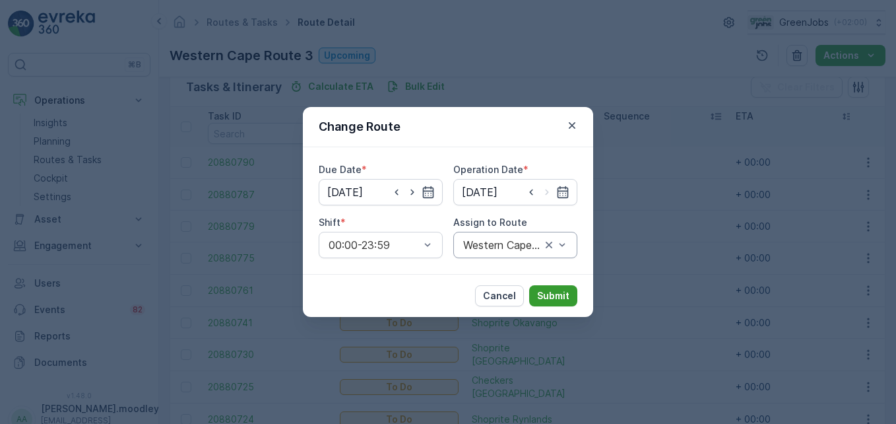
click at [571, 294] on button "Submit" at bounding box center [553, 295] width 48 height 21
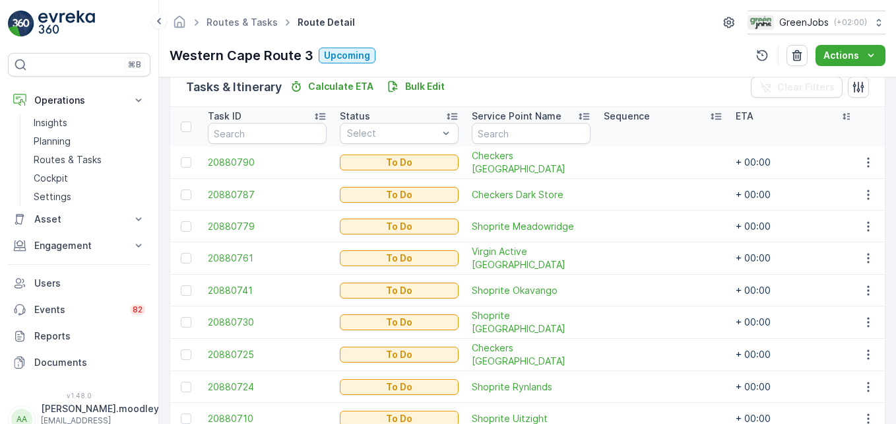
drag, startPoint x: 869, startPoint y: 297, endPoint x: 877, endPoint y: 307, distance: 13.2
click at [869, 298] on td at bounding box center [868, 290] width 36 height 32
click at [862, 288] on icon "button" at bounding box center [868, 290] width 13 height 13
click at [843, 346] on span "Change Route" at bounding box center [834, 346] width 64 height 13
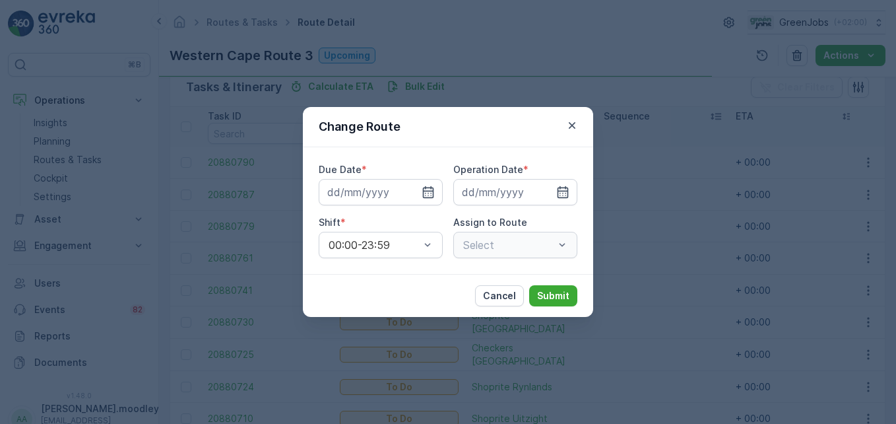
type input "[DATE]"
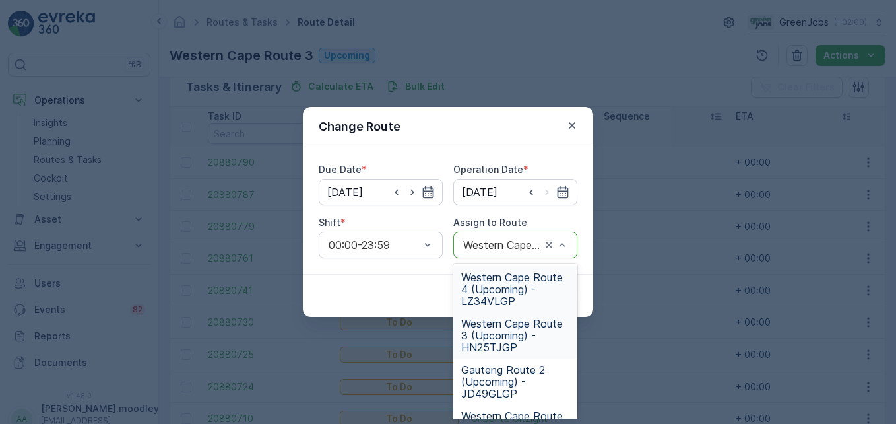
click at [498, 282] on span "Western Cape Route 4 (Upcoming) - LZ34VLGP" at bounding box center [515, 289] width 108 height 36
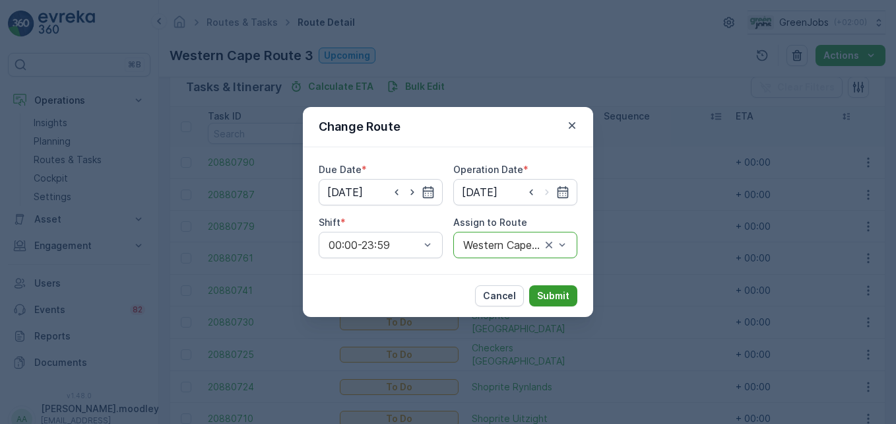
click at [560, 297] on p "Submit" at bounding box center [553, 295] width 32 height 13
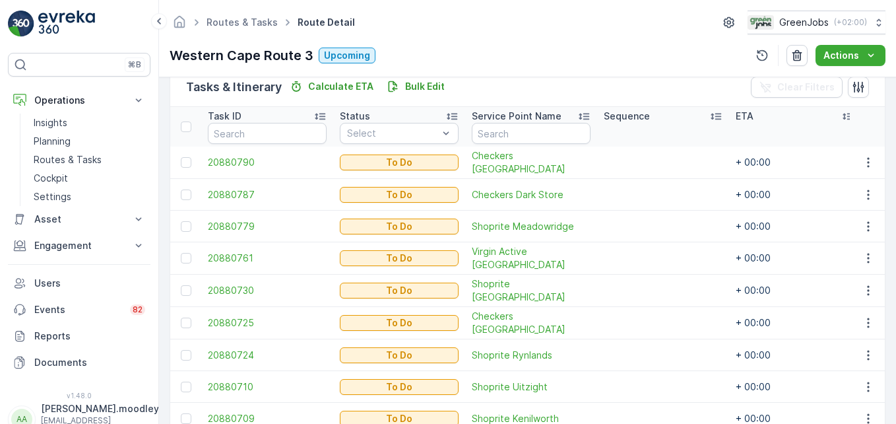
scroll to position [396, 0]
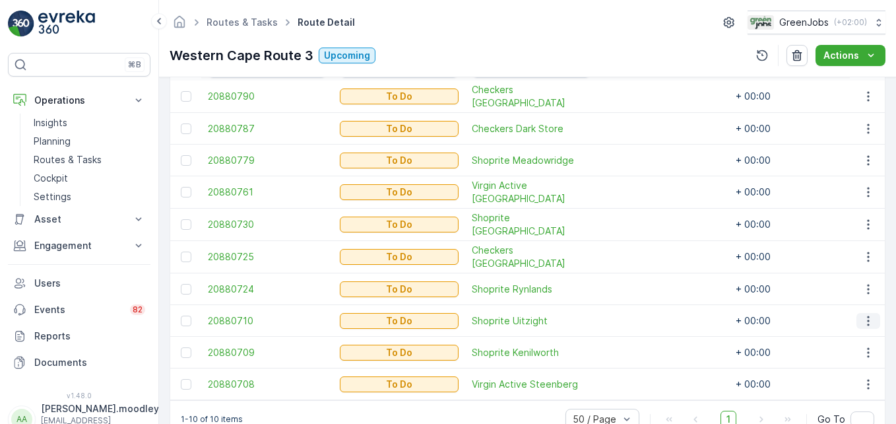
click at [870, 321] on icon "button" at bounding box center [868, 320] width 13 height 13
click at [837, 251] on span "Change Route" at bounding box center [834, 255] width 64 height 13
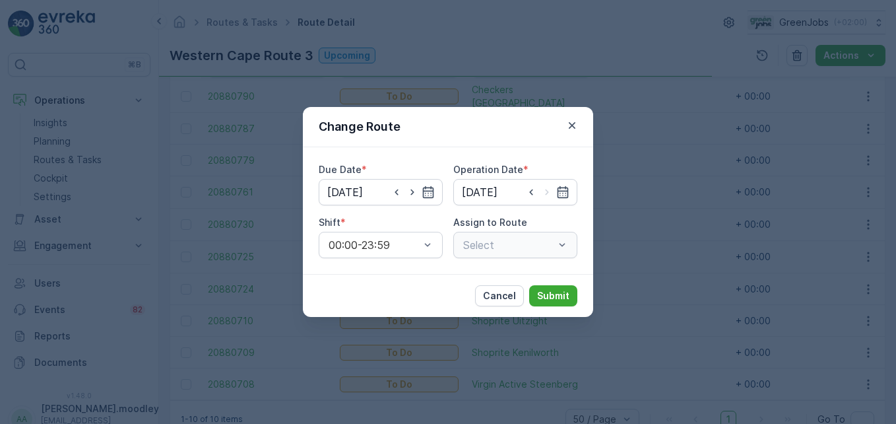
type input "[DATE]"
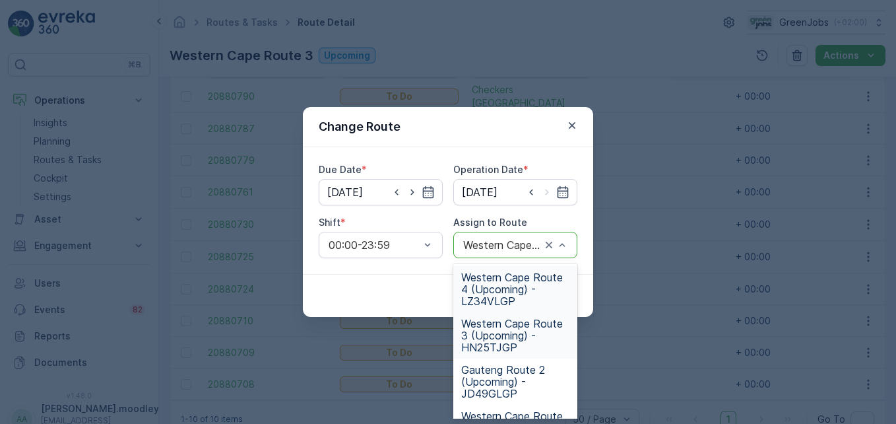
click at [507, 296] on span "Western Cape Route 4 (Upcoming) - LZ34VLGP" at bounding box center [515, 289] width 108 height 36
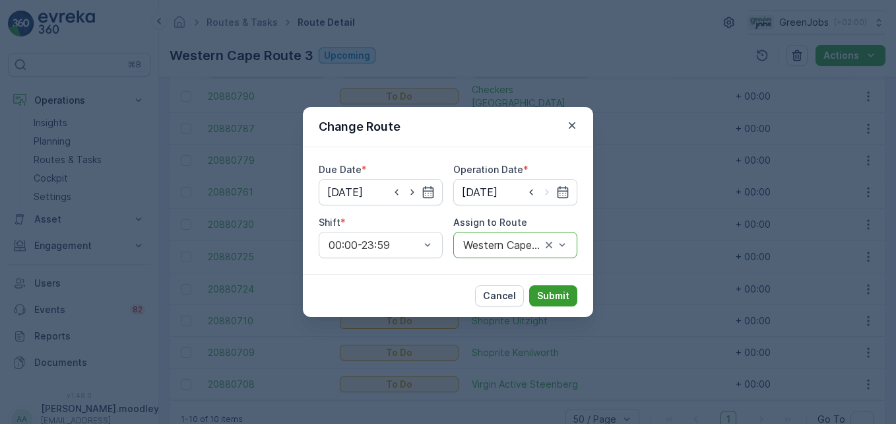
click at [556, 288] on button "Submit" at bounding box center [553, 295] width 48 height 21
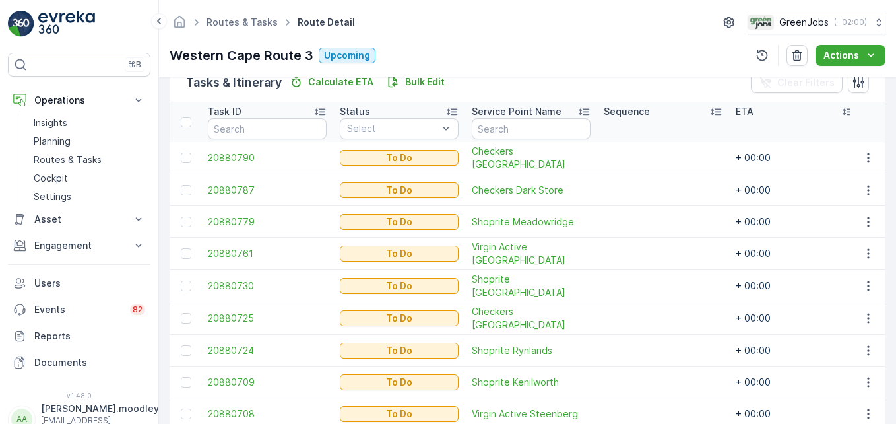
scroll to position [401, 0]
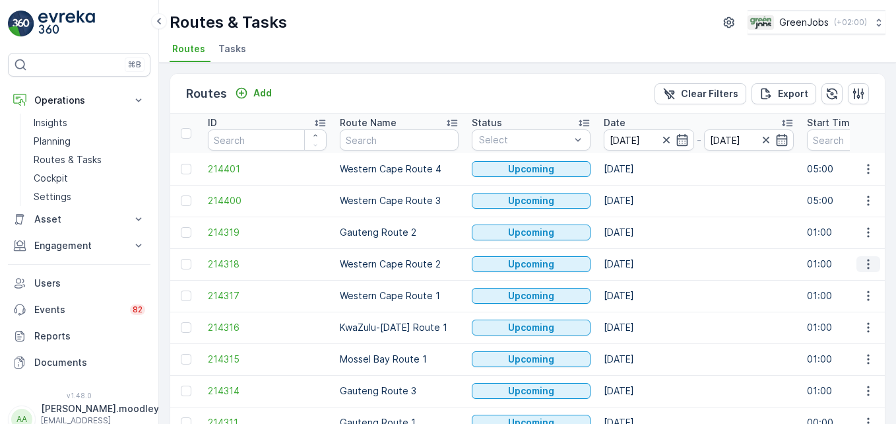
click at [862, 267] on icon "button" at bounding box center [868, 263] width 13 height 13
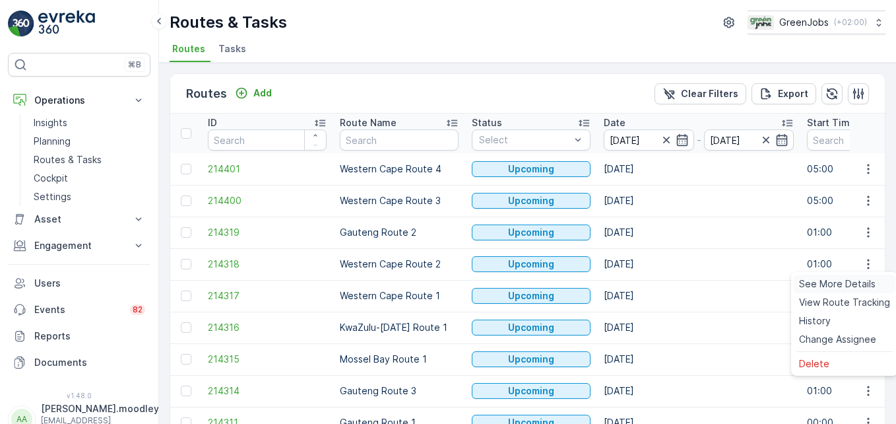
click at [849, 283] on span "See More Details" at bounding box center [837, 283] width 77 height 13
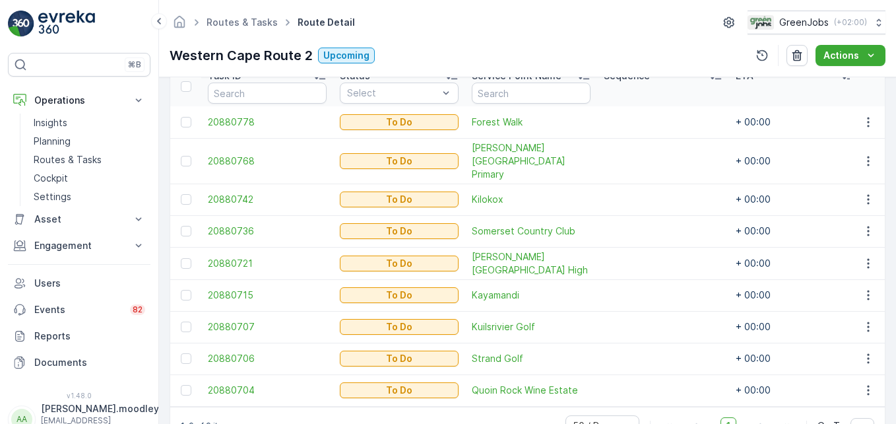
scroll to position [401, 0]
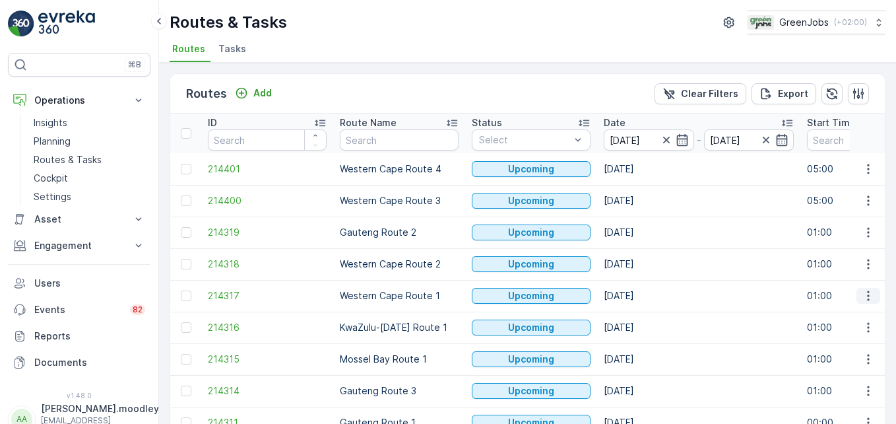
click at [866, 299] on icon "button" at bounding box center [868, 295] width 13 height 13
click at [845, 316] on span "See More Details" at bounding box center [837, 315] width 77 height 13
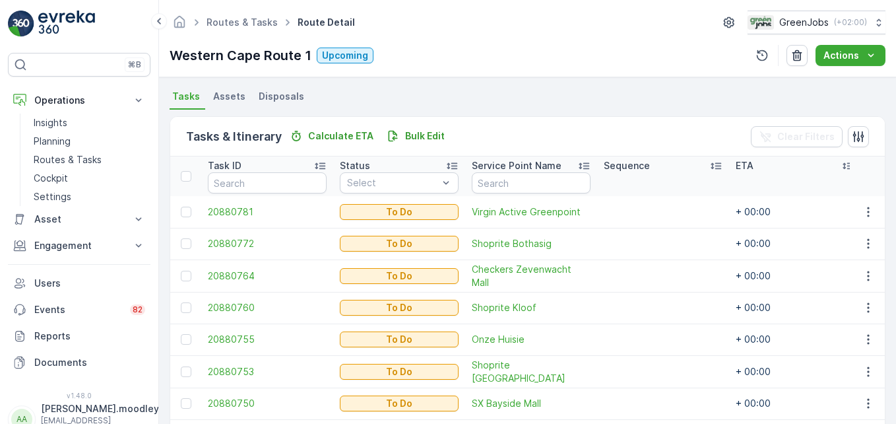
scroll to position [264, 0]
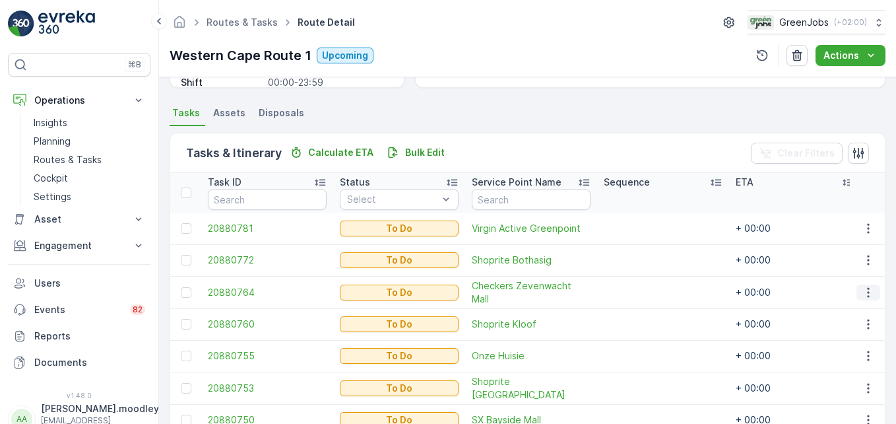
click at [870, 294] on icon "button" at bounding box center [868, 292] width 13 height 13
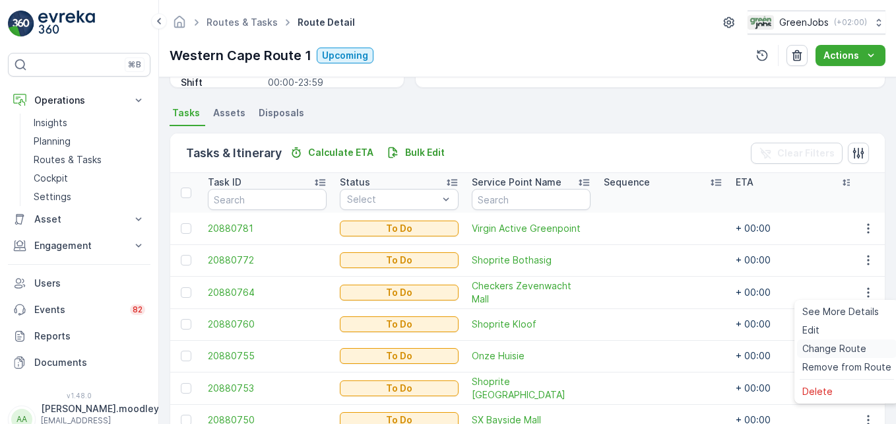
click at [849, 350] on span "Change Route" at bounding box center [834, 348] width 64 height 13
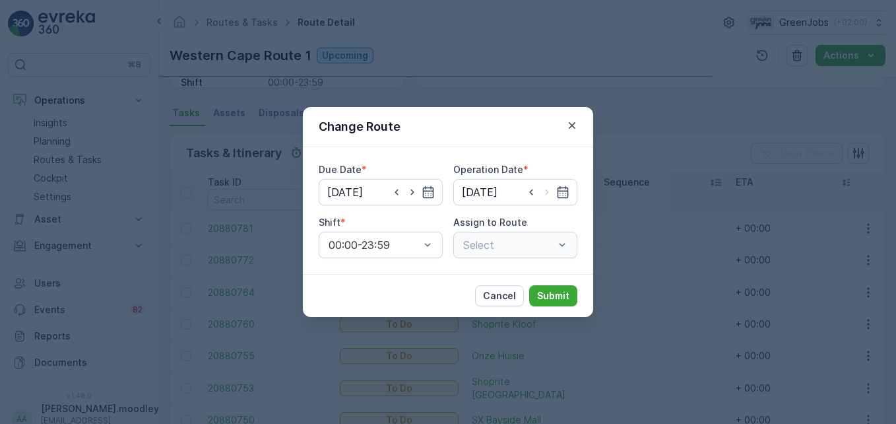
type input "[DATE]"
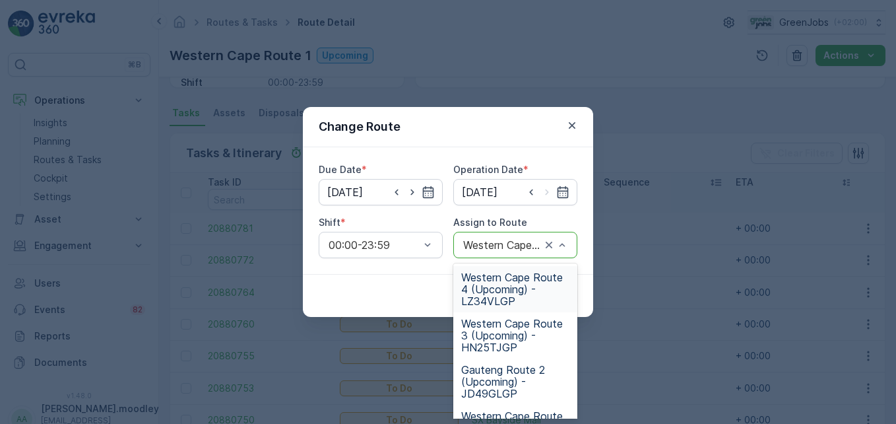
drag, startPoint x: 507, startPoint y: 291, endPoint x: 549, endPoint y: 307, distance: 44.7
click at [507, 292] on span "Western Cape Route 4 (Upcoming) - LZ34VLGP" at bounding box center [515, 289] width 108 height 36
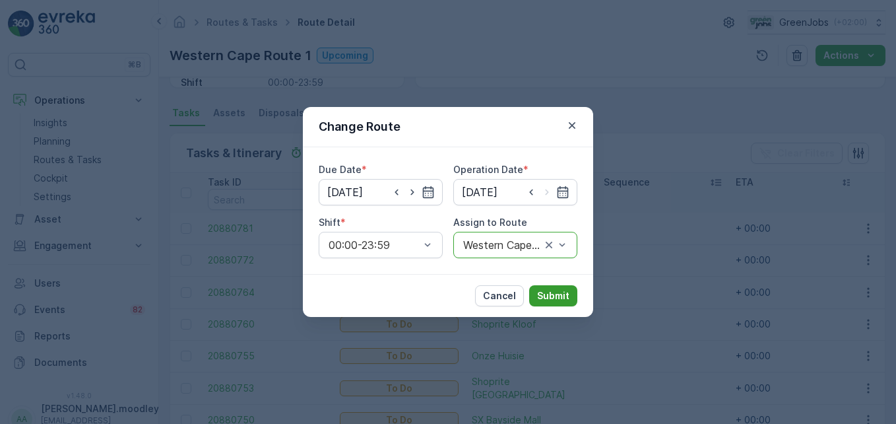
click at [559, 296] on p "Submit" at bounding box center [553, 295] width 32 height 13
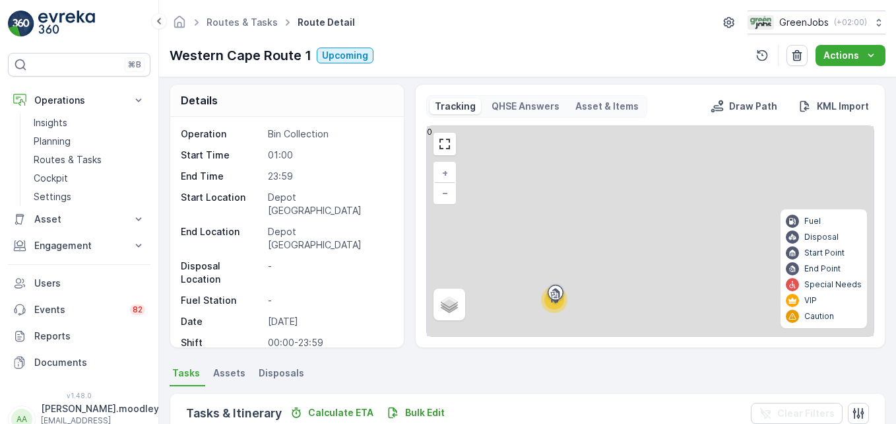
scroll to position [0, 0]
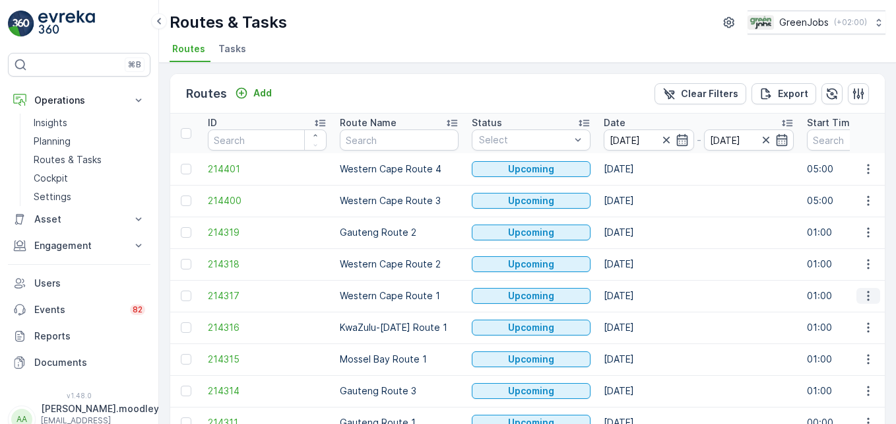
click at [871, 300] on icon "button" at bounding box center [868, 295] width 13 height 13
click at [864, 316] on span "See More Details" at bounding box center [837, 315] width 77 height 13
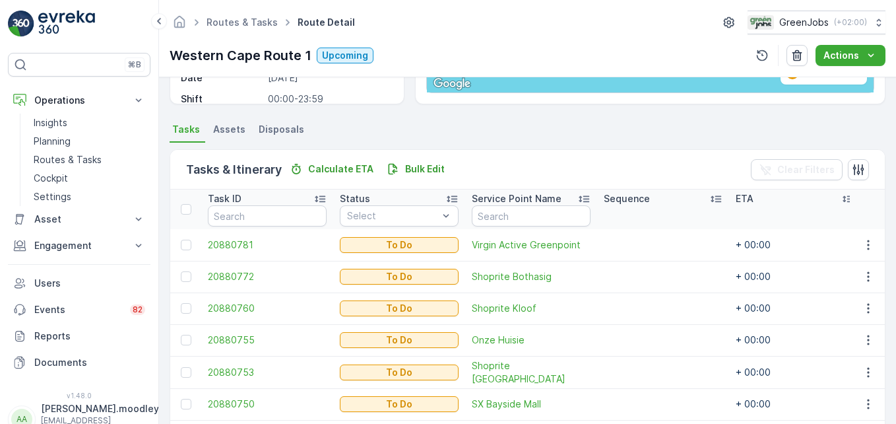
scroll to position [527, 0]
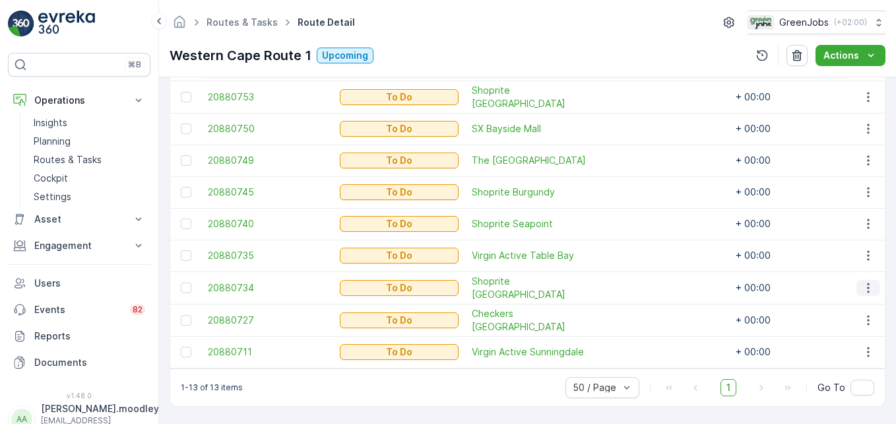
click at [867, 282] on icon "button" at bounding box center [868, 287] width 2 height 10
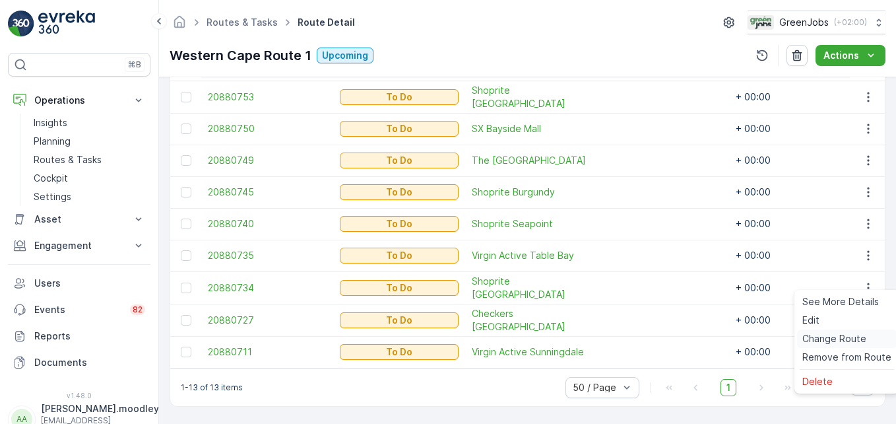
click at [828, 340] on span "Change Route" at bounding box center [834, 338] width 64 height 13
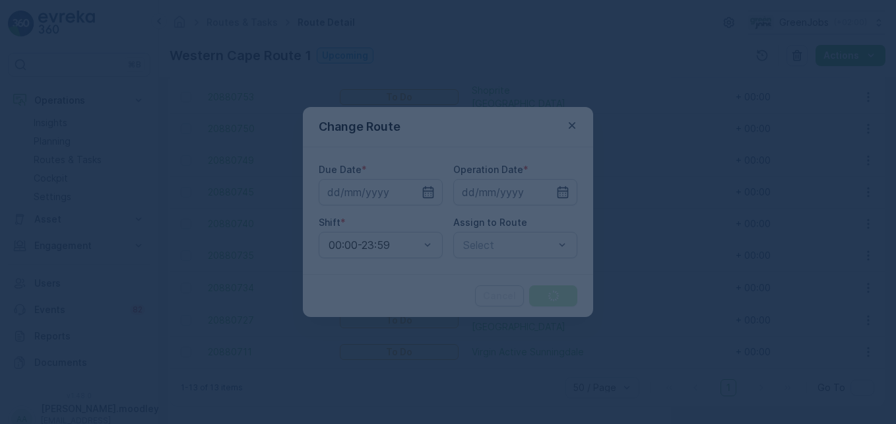
type input "[DATE]"
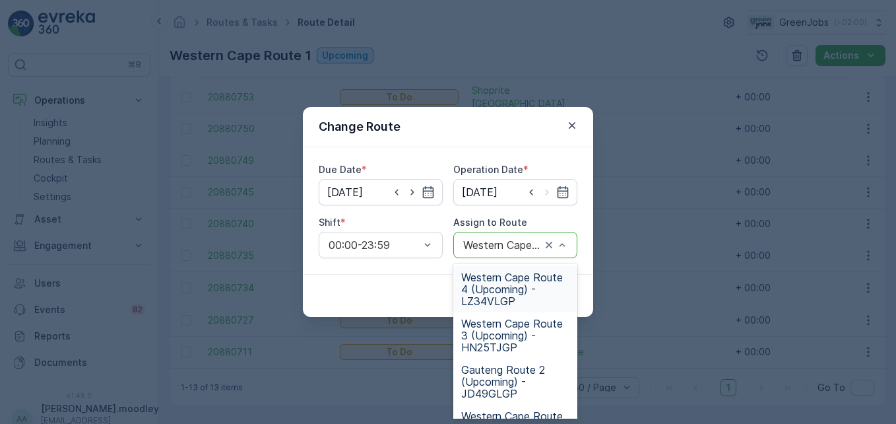
click at [494, 292] on span "Western Cape Route 4 (Upcoming) - LZ34VLGP" at bounding box center [515, 289] width 108 height 36
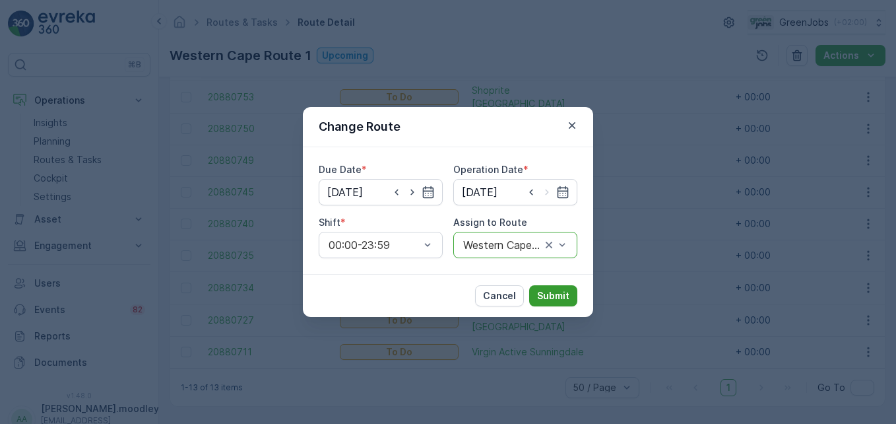
click at [563, 297] on p "Submit" at bounding box center [553, 295] width 32 height 13
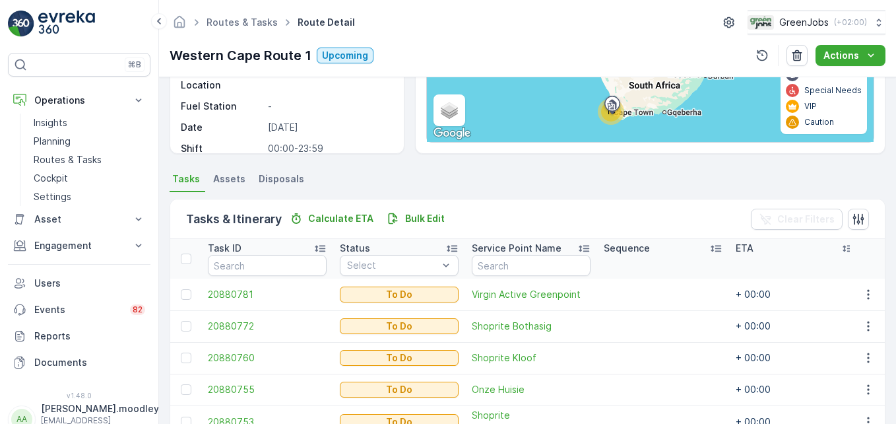
scroll to position [496, 0]
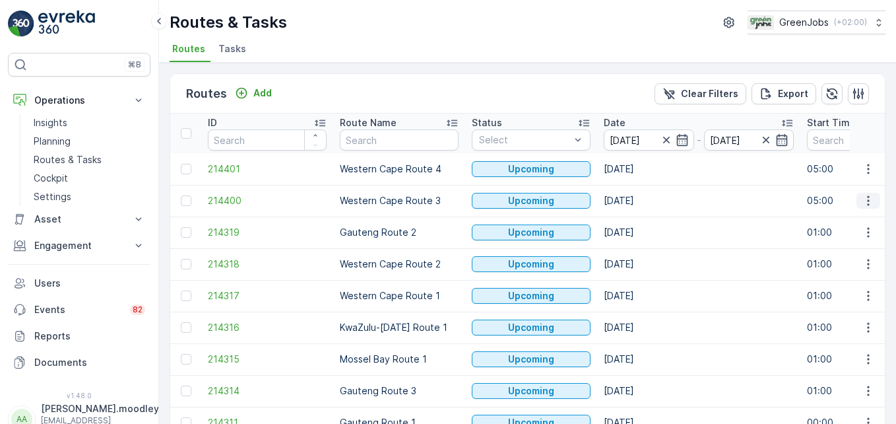
click at [862, 204] on icon "button" at bounding box center [868, 200] width 13 height 13
click at [864, 228] on div "See More Details" at bounding box center [845, 220] width 102 height 18
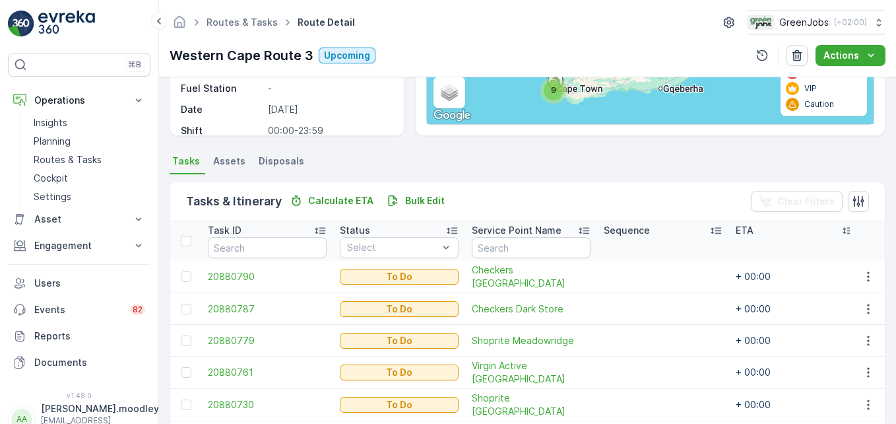
scroll to position [198, 0]
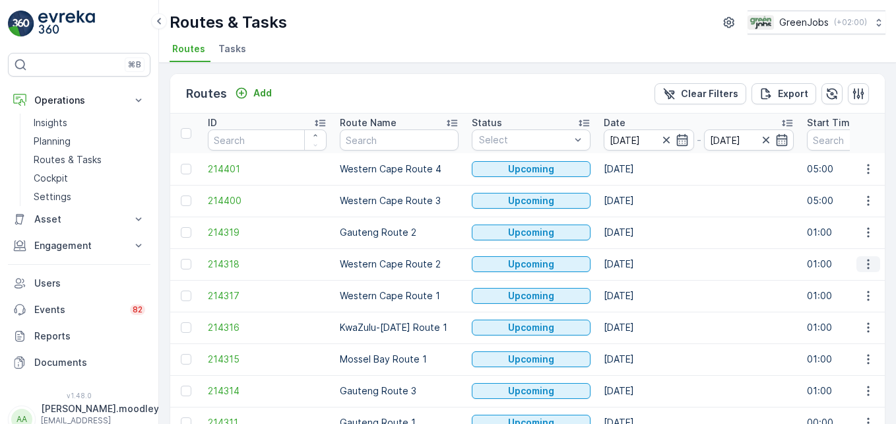
click at [867, 263] on icon "button" at bounding box center [868, 263] width 13 height 13
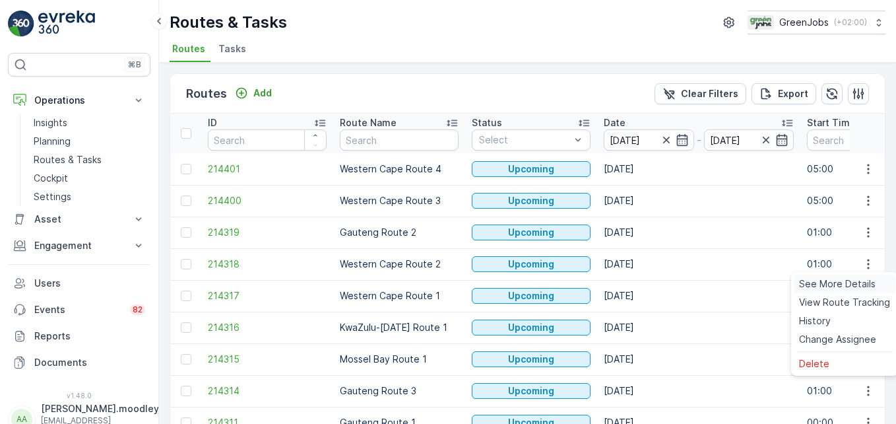
click at [855, 280] on span "See More Details" at bounding box center [837, 283] width 77 height 13
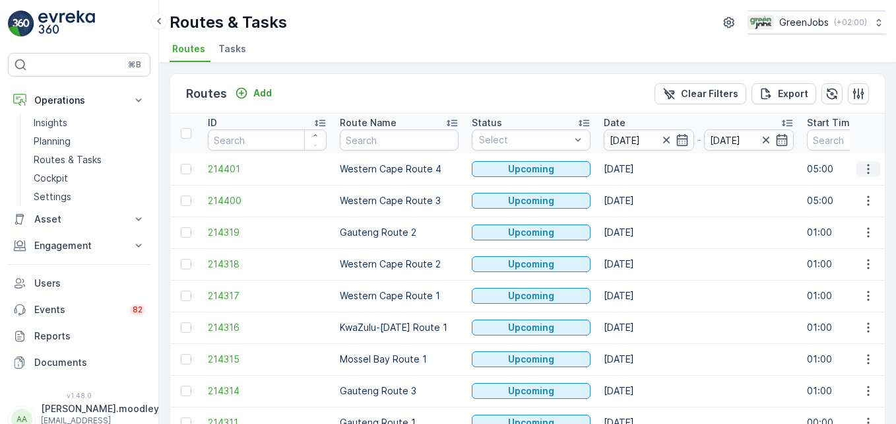
click at [866, 174] on icon "button" at bounding box center [868, 168] width 13 height 13
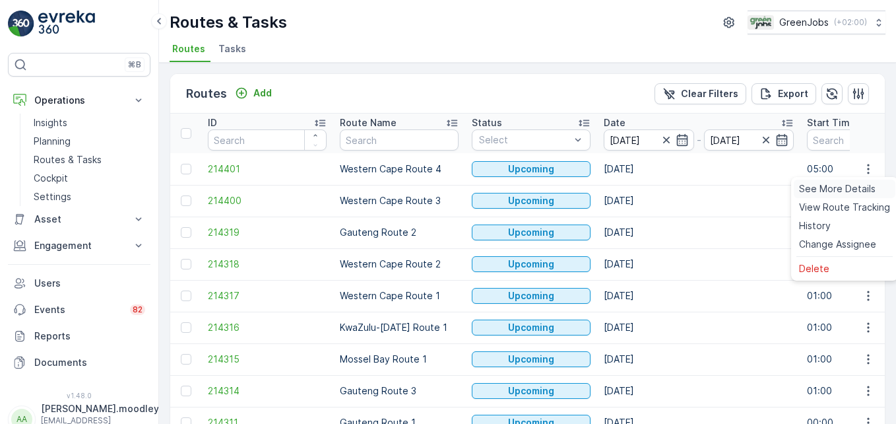
click at [862, 191] on span "See More Details" at bounding box center [837, 188] width 77 height 13
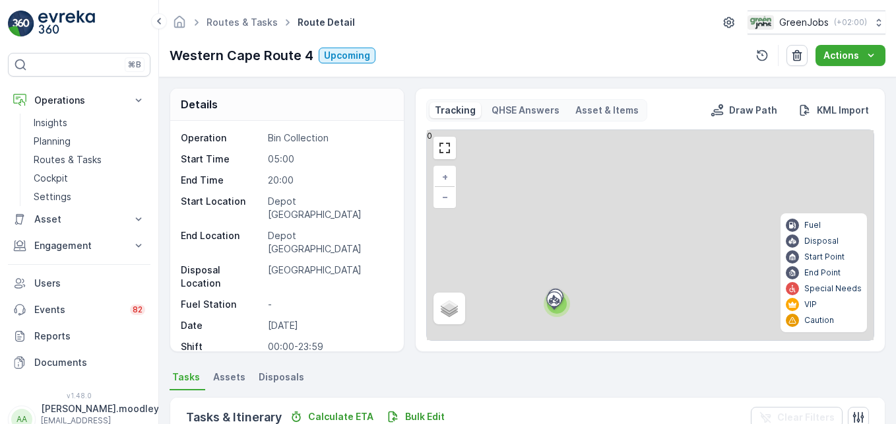
scroll to position [306, 0]
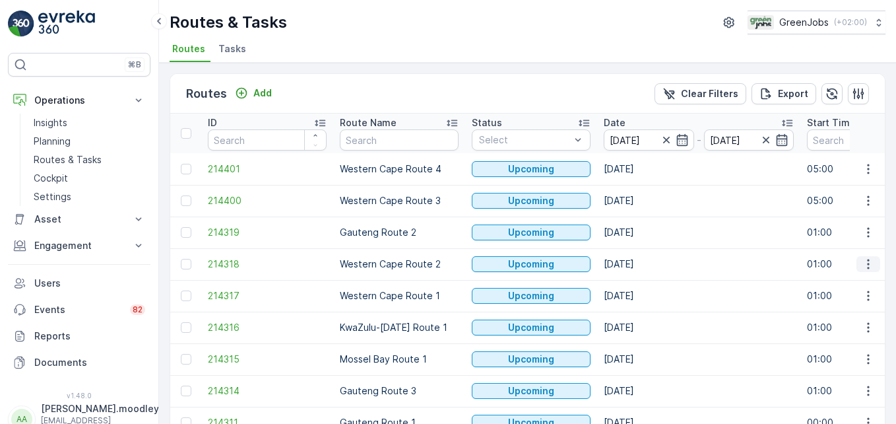
click at [864, 265] on icon "button" at bounding box center [868, 263] width 13 height 13
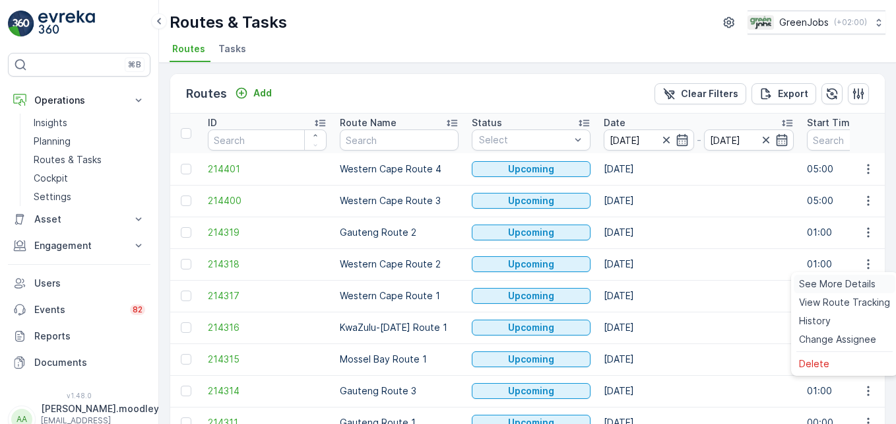
click at [861, 286] on span "See More Details" at bounding box center [837, 283] width 77 height 13
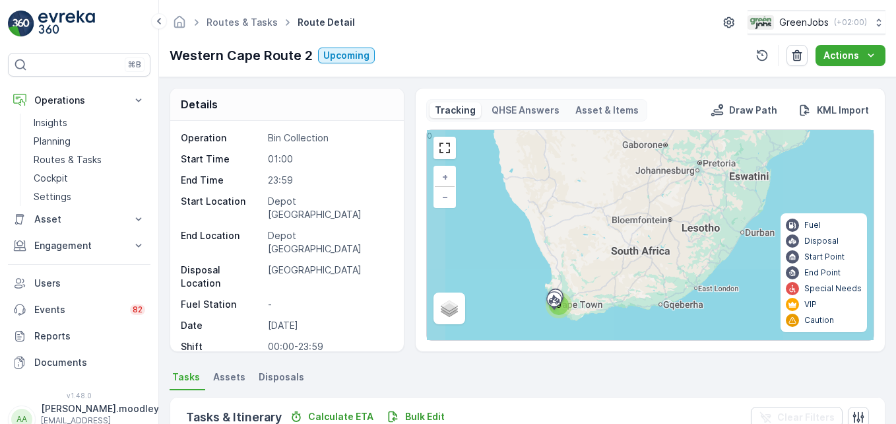
scroll to position [401, 0]
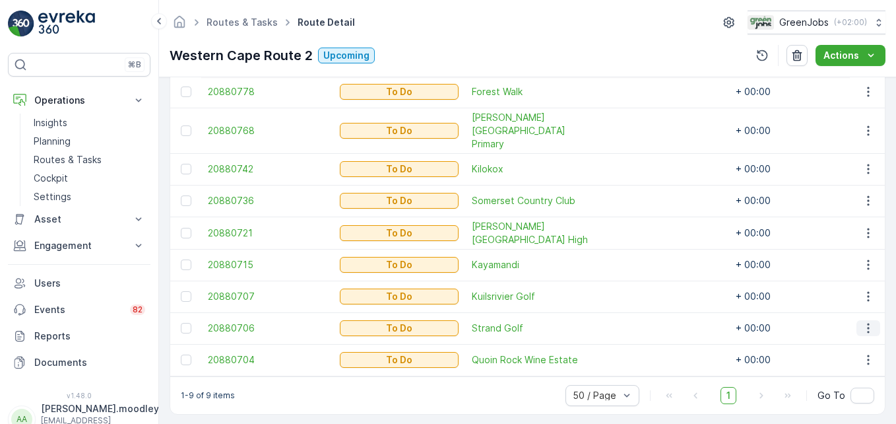
click at [867, 323] on icon "button" at bounding box center [868, 328] width 2 height 10
click at [839, 250] on span "Change Route" at bounding box center [834, 250] width 64 height 13
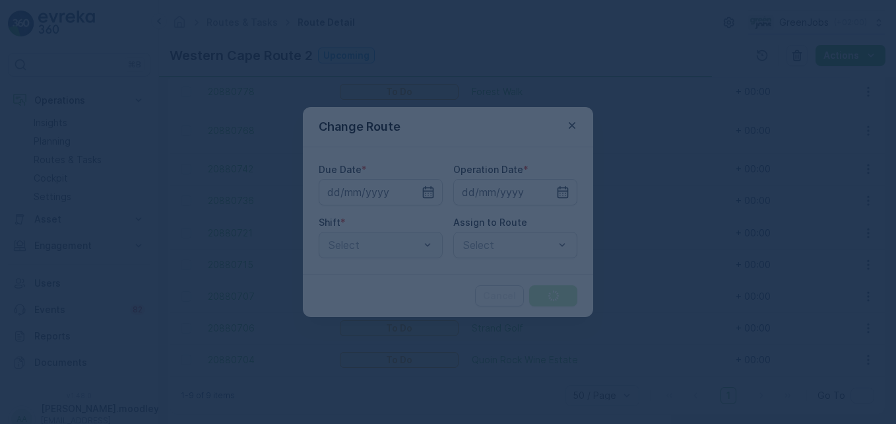
type input "[DATE]"
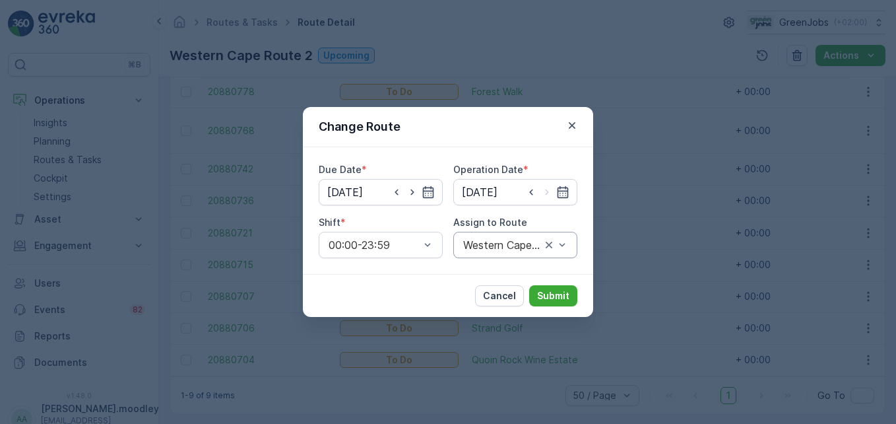
click at [573, 245] on div "Western Cape Route 2 (Upcoming) - KT96WKGP" at bounding box center [515, 245] width 124 height 26
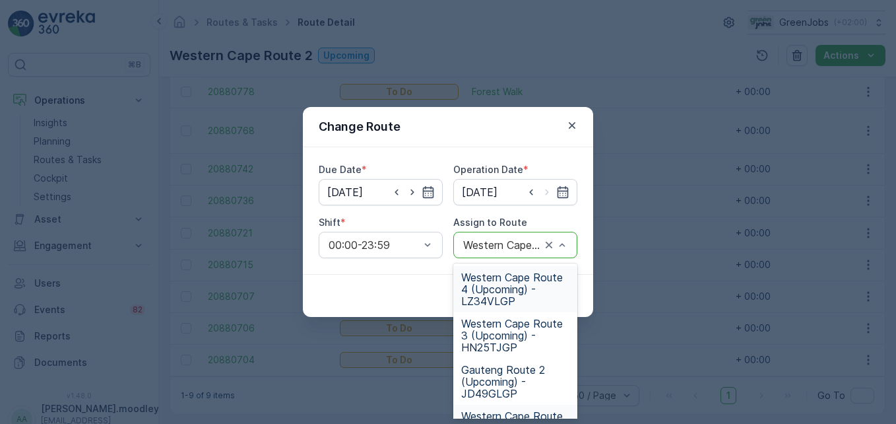
click at [510, 299] on span "Western Cape Route 4 (Upcoming) - LZ34VLGP" at bounding box center [515, 289] width 108 height 36
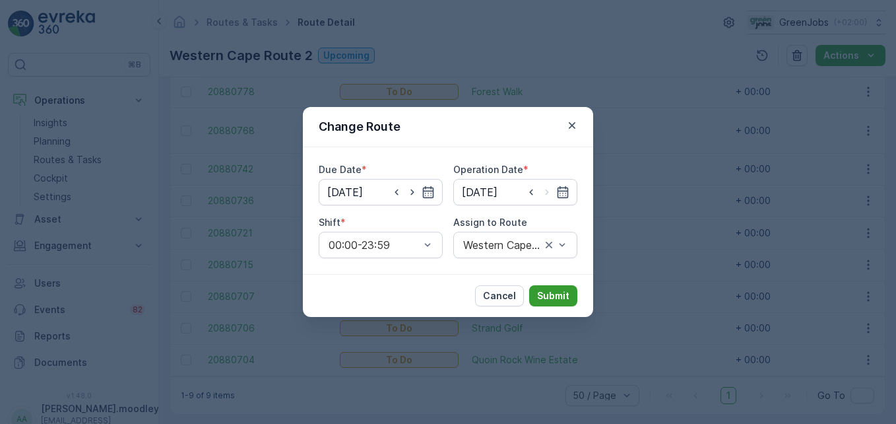
click at [564, 288] on button "Submit" at bounding box center [553, 295] width 48 height 21
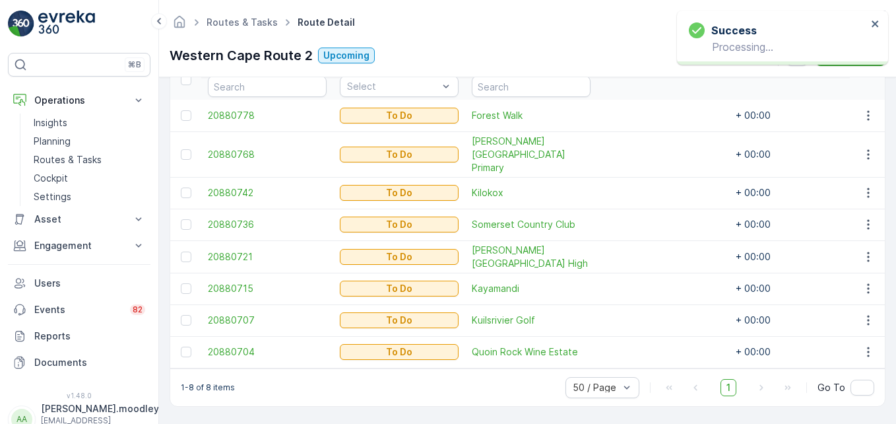
scroll to position [369, 0]
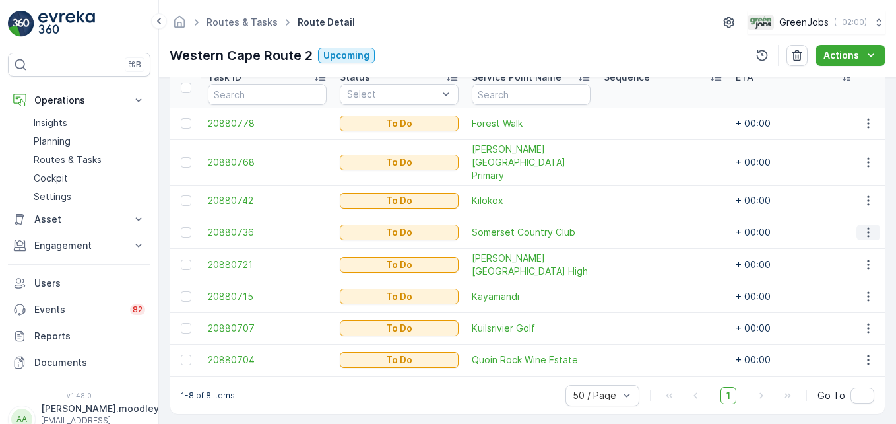
click at [862, 226] on icon "button" at bounding box center [868, 232] width 13 height 13
click at [843, 275] on span "Change Route" at bounding box center [834, 275] width 64 height 13
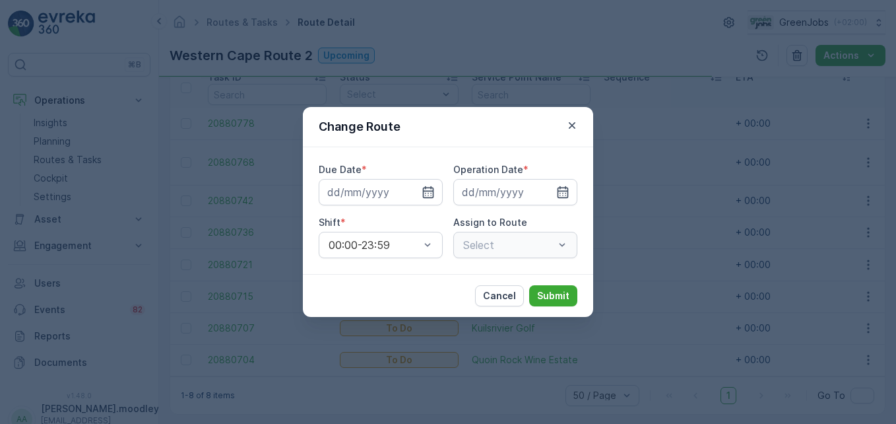
type input "[DATE]"
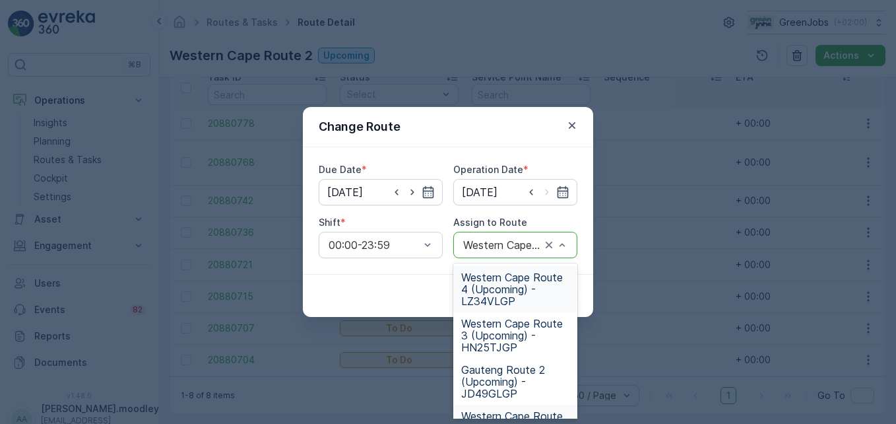
click at [490, 296] on span "Western Cape Route 4 (Upcoming) - LZ34VLGP" at bounding box center [515, 289] width 108 height 36
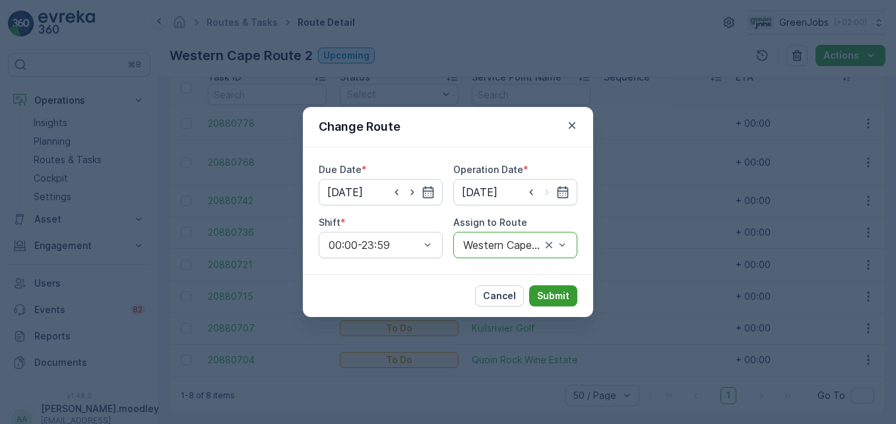
click at [553, 294] on p "Submit" at bounding box center [553, 295] width 32 height 13
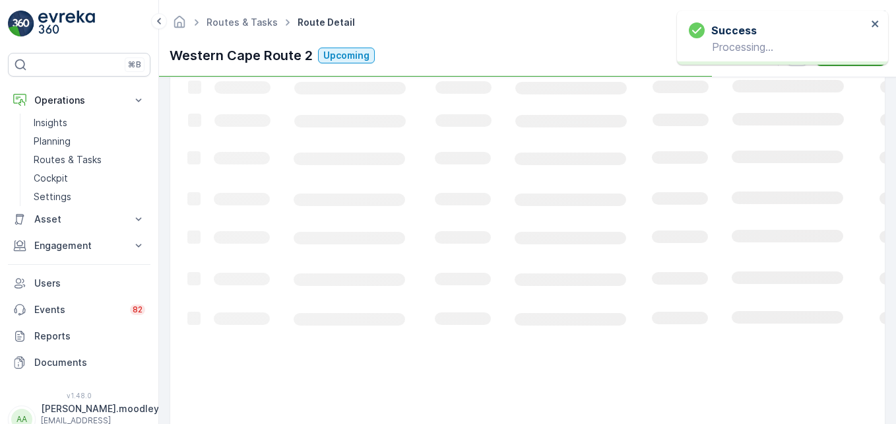
scroll to position [337, 0]
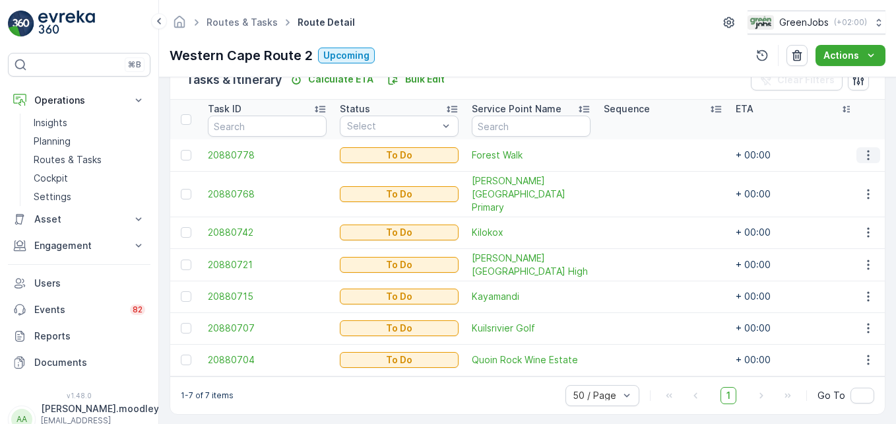
click at [862, 155] on icon "button" at bounding box center [868, 154] width 13 height 13
click at [852, 215] on span "Change Route" at bounding box center [834, 211] width 64 height 13
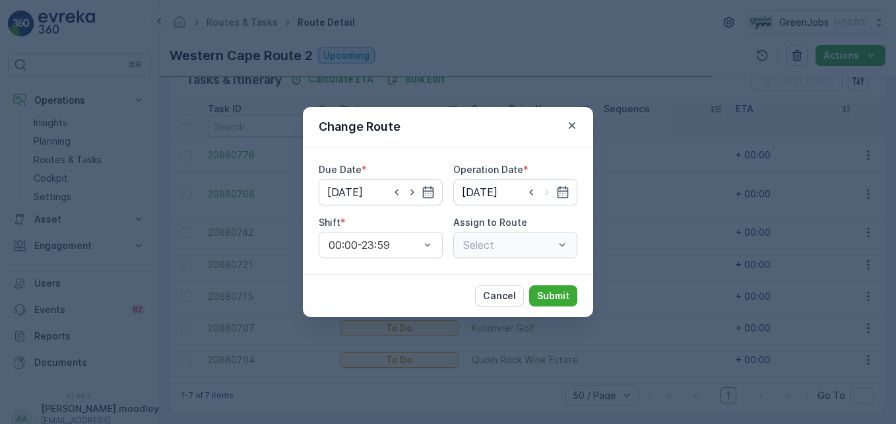
type input "[DATE]"
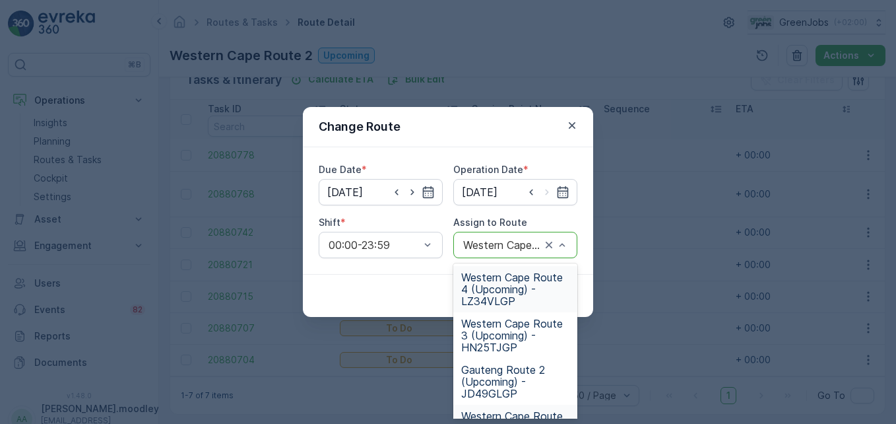
click at [490, 290] on span "Western Cape Route 4 (Upcoming) - LZ34VLGP" at bounding box center [515, 289] width 108 height 36
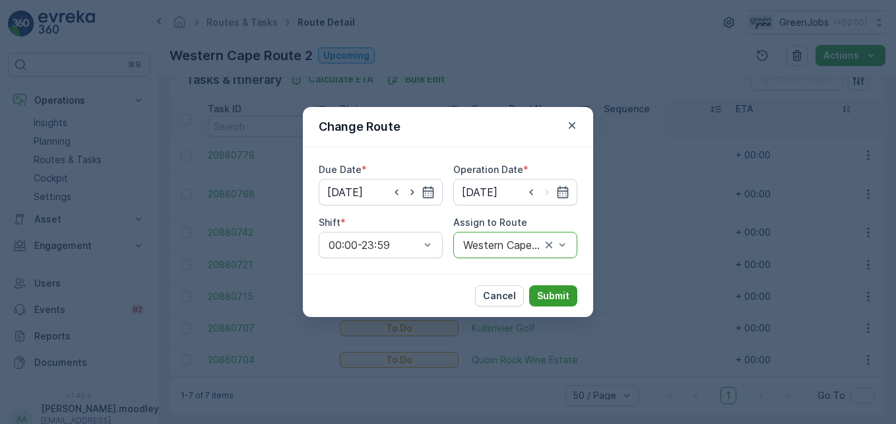
click at [545, 290] on p "Submit" at bounding box center [553, 295] width 32 height 13
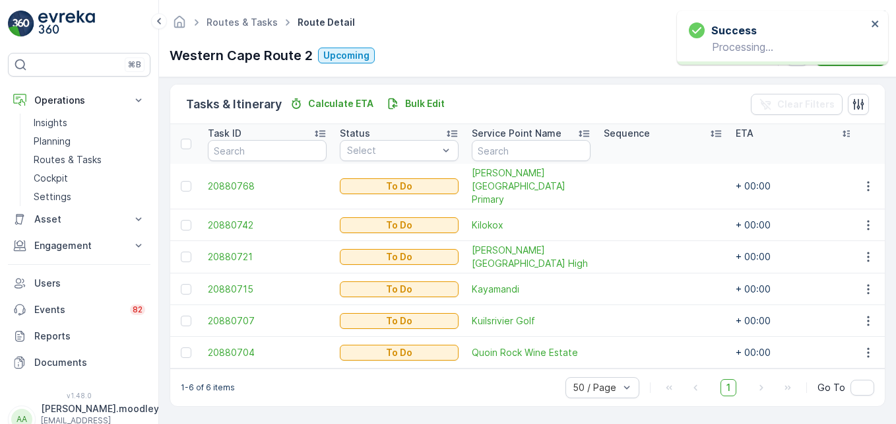
scroll to position [306, 0]
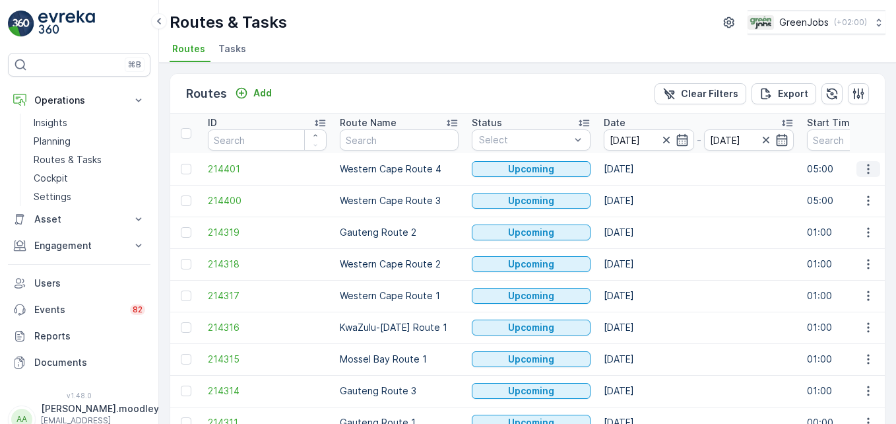
click at [871, 174] on icon "button" at bounding box center [868, 168] width 13 height 13
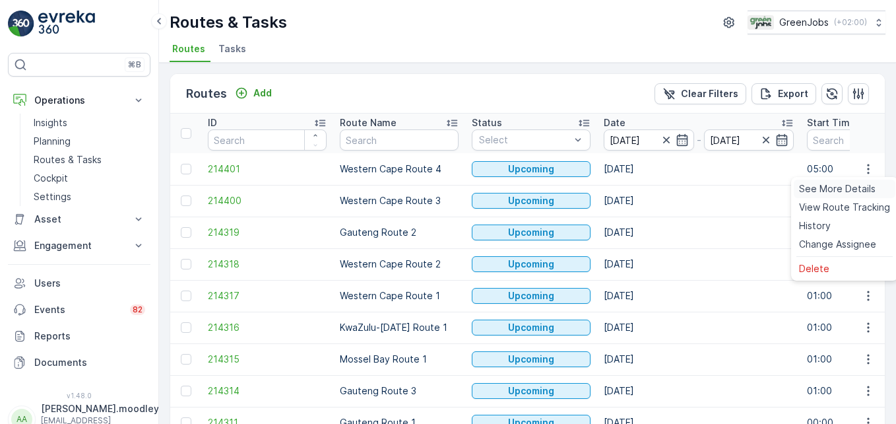
click at [865, 191] on span "See More Details" at bounding box center [837, 188] width 77 height 13
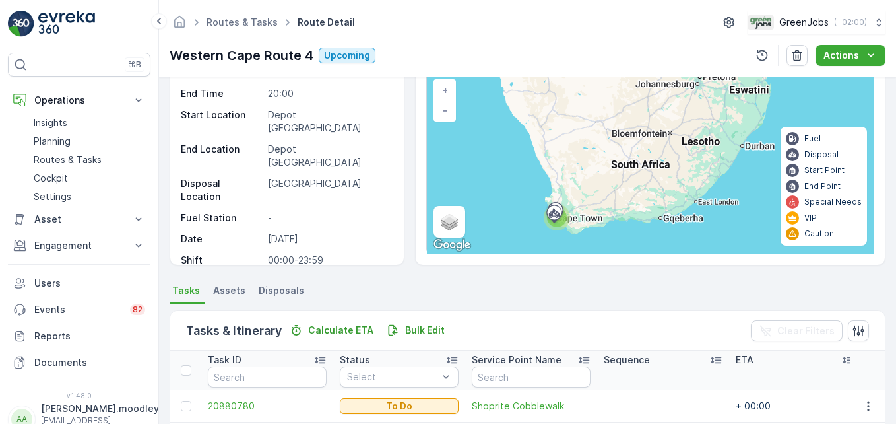
scroll to position [71, 0]
